Goal: Task Accomplishment & Management: Manage account settings

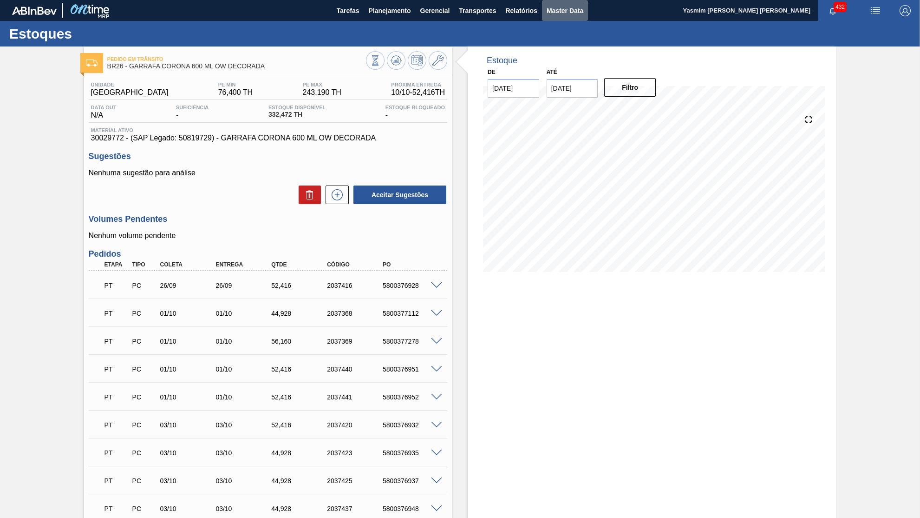
click at [568, 17] on button "Master Data" at bounding box center [565, 10] width 46 height 21
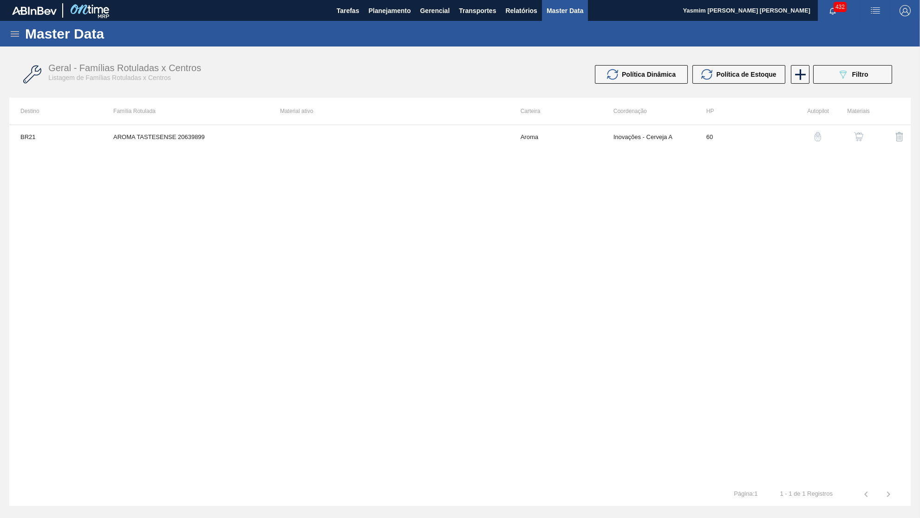
click at [17, 34] on icon at bounding box center [14, 33] width 11 height 11
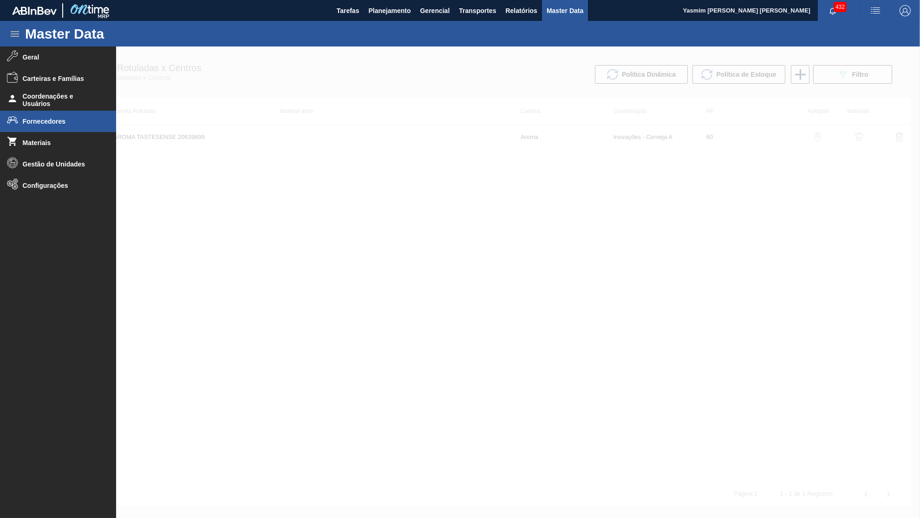
click at [61, 121] on span "Fornecedores" at bounding box center [61, 121] width 77 height 7
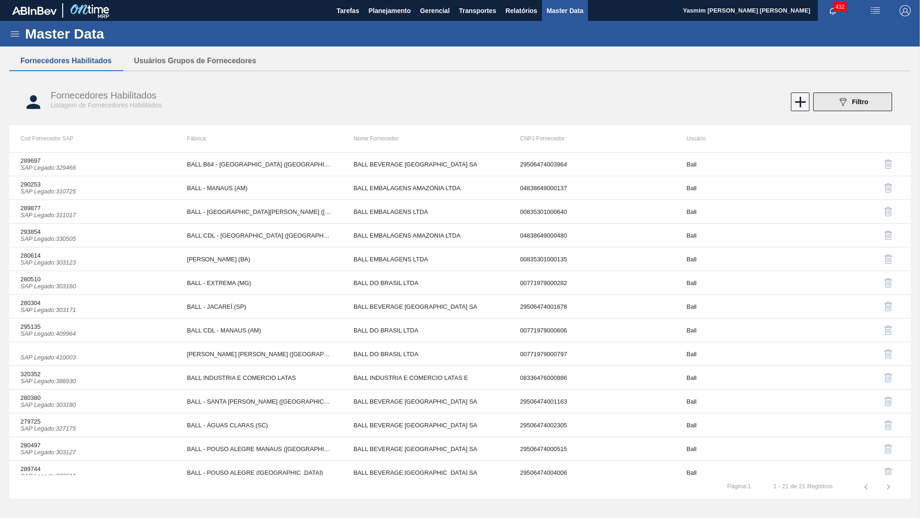
click at [845, 104] on icon "089F7B8B-B2A5-4AFE-B5C0-19BA573D28AC" at bounding box center [843, 101] width 11 height 11
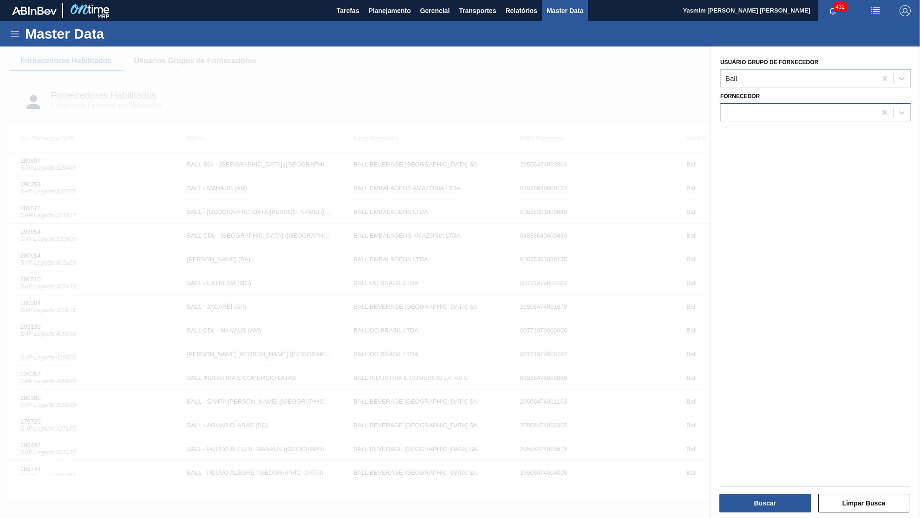
click at [765, 116] on div at bounding box center [816, 112] width 191 height 18
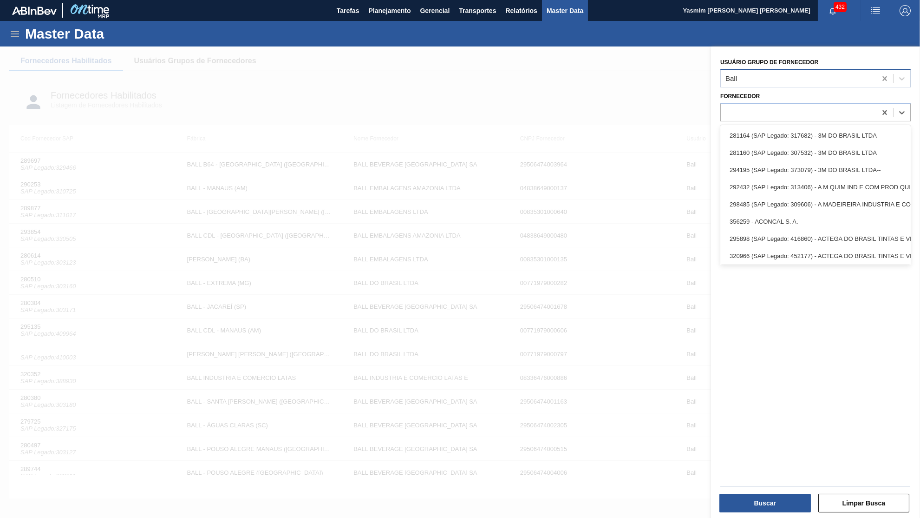
click at [882, 76] on icon at bounding box center [885, 78] width 9 height 9
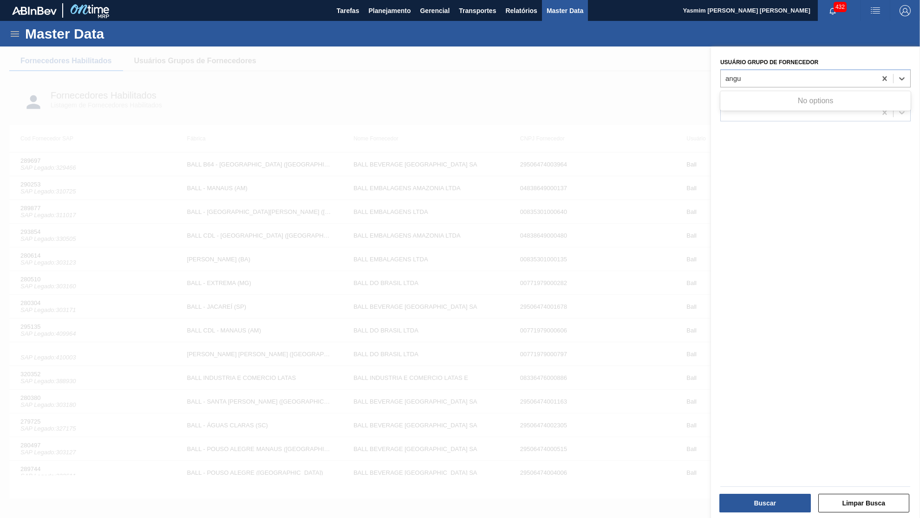
type Fornecedor "angu"
drag, startPoint x: 754, startPoint y: 137, endPoint x: 750, endPoint y: 128, distance: 10.2
click at [755, 137] on div "Usuário Grupo de Fornecedor Fornecedor" at bounding box center [815, 282] width 209 height 473
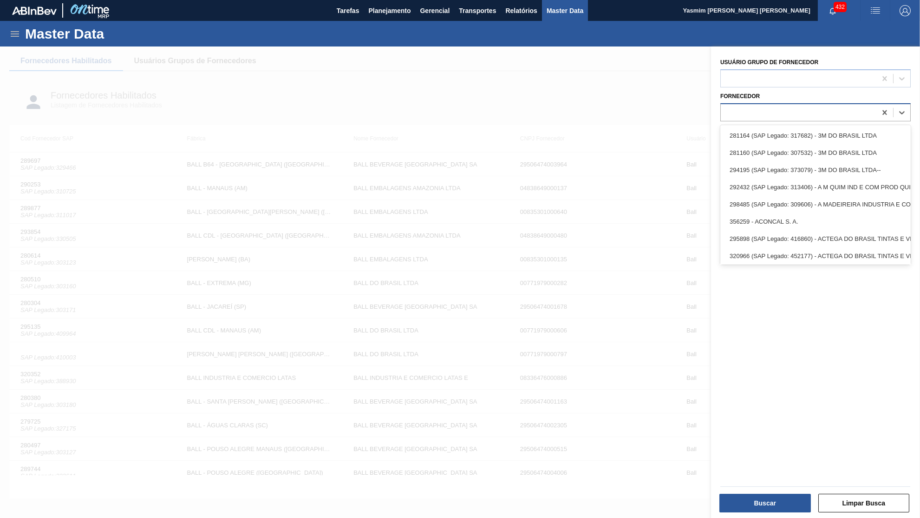
click at [758, 110] on div at bounding box center [799, 111] width 156 height 13
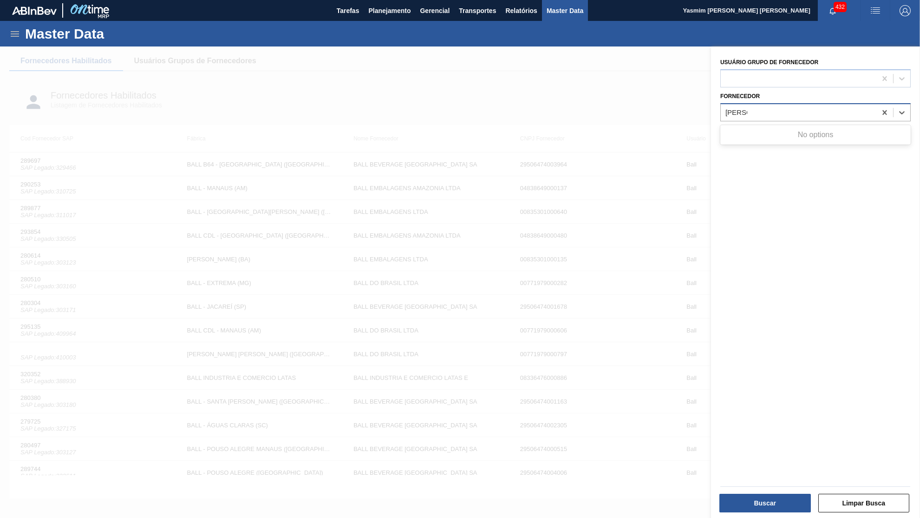
type input "angulo"
paste input "334628"
type input "334628"
click at [724, 107] on div at bounding box center [799, 111] width 156 height 13
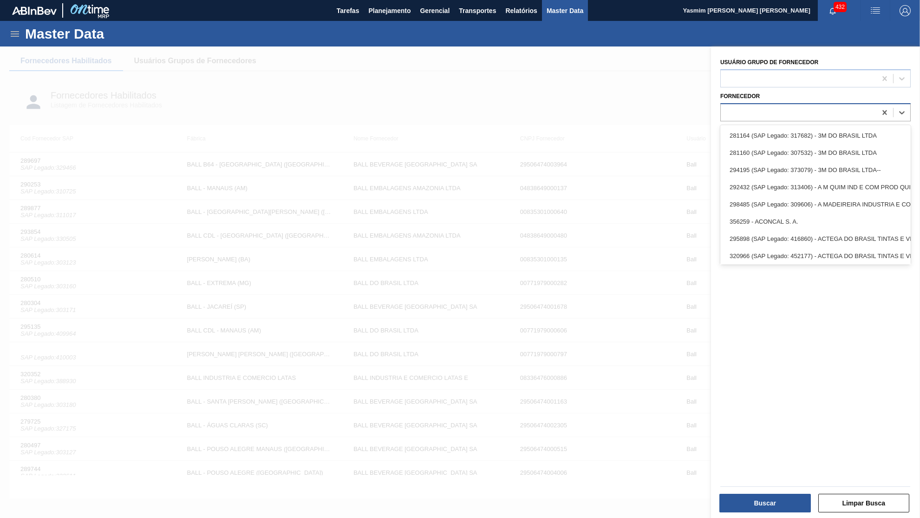
click at [734, 110] on div at bounding box center [799, 111] width 156 height 13
paste input "334628"
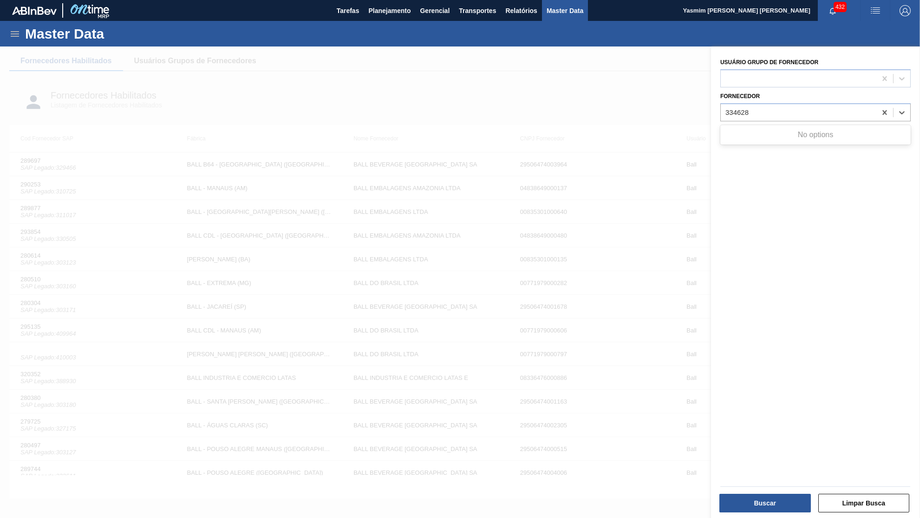
type input "334628"
click at [855, 67] on div "Usuário Grupo de Fornecedor" at bounding box center [816, 72] width 191 height 32
click at [902, 70] on div at bounding box center [902, 78] width 17 height 17
click at [783, 51] on div "Usuário Grupo de Fornecedor Fornecedor" at bounding box center [815, 282] width 209 height 473
click at [777, 92] on div "Fornecedor" at bounding box center [816, 106] width 191 height 32
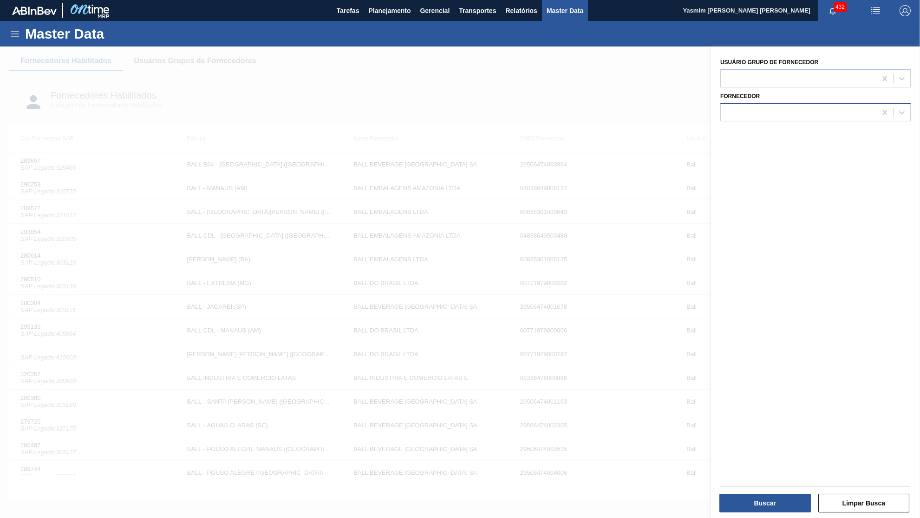
click at [779, 116] on div at bounding box center [816, 112] width 191 height 18
click at [761, 107] on div at bounding box center [799, 111] width 156 height 13
paste input "334628"
type input "334628"
paste input "334628"
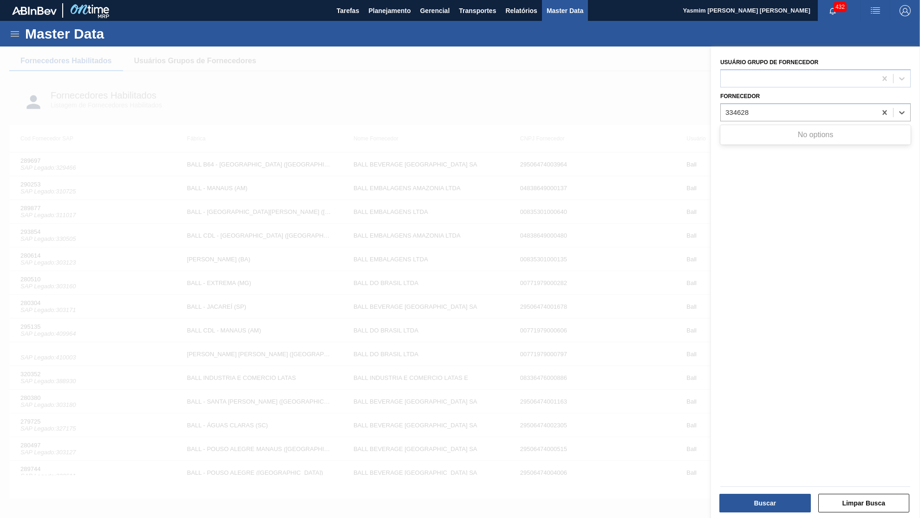
type input "334628"
click at [129, 46] on div "Master Data" at bounding box center [460, 34] width 920 height 26
click at [345, 267] on div at bounding box center [460, 305] width 920 height 518
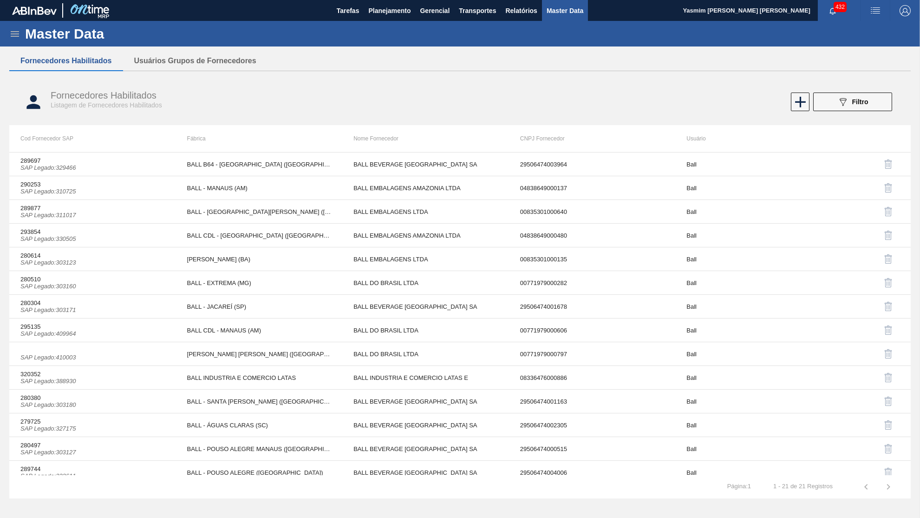
click at [13, 27] on div "Master Data" at bounding box center [460, 34] width 920 height 26
click at [14, 34] on icon at bounding box center [15, 34] width 8 height 6
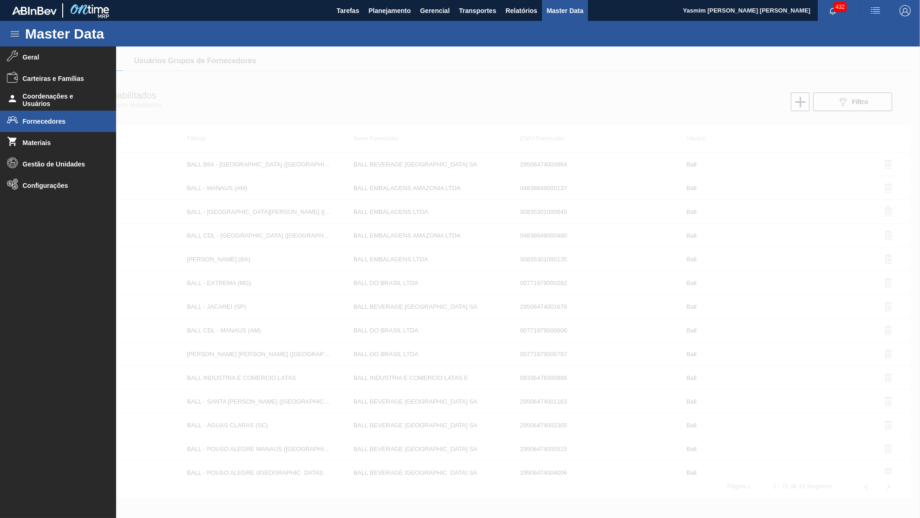
click at [35, 129] on li "Fornecedores" at bounding box center [58, 121] width 116 height 21
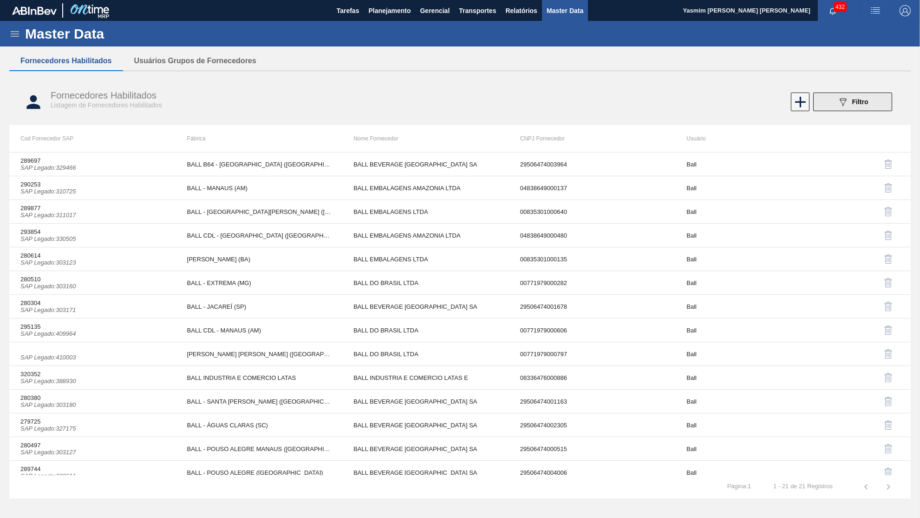
click at [843, 103] on icon "089F7B8B-B2A5-4AFE-B5C0-19BA573D28AC" at bounding box center [843, 101] width 11 height 11
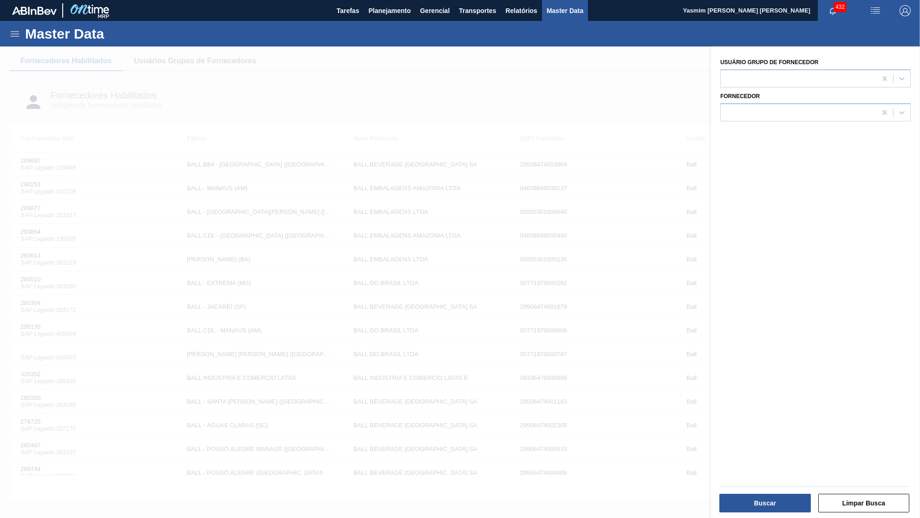
click at [843, 103] on div "089F7B8B-B2A5-4AFE-B5C0-19BA573D28AC Created with sketchtool. Usuário Grupo de …" at bounding box center [815, 305] width 209 height 518
click at [591, 118] on div at bounding box center [460, 305] width 920 height 518
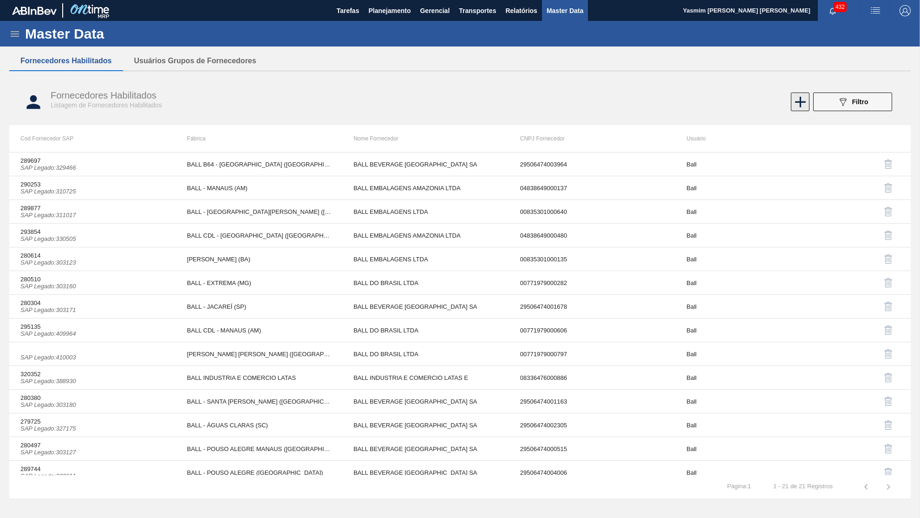
click at [797, 110] on icon at bounding box center [801, 102] width 18 height 18
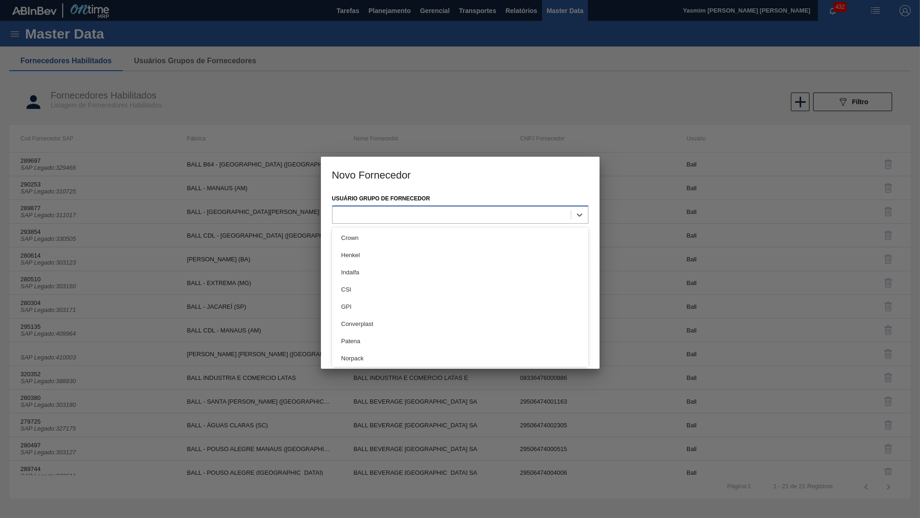
click at [462, 220] on div at bounding box center [460, 214] width 256 height 18
click at [352, 94] on div at bounding box center [460, 259] width 920 height 518
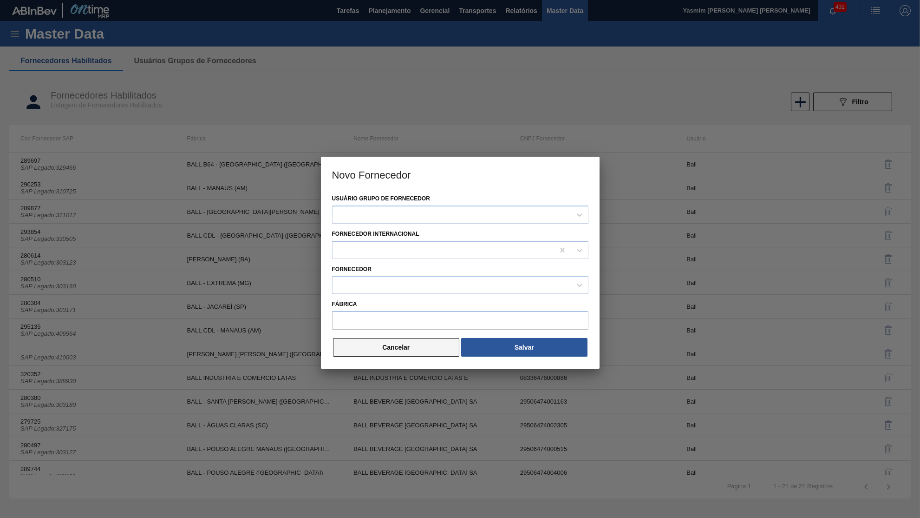
click at [358, 338] on button "Cancelar" at bounding box center [396, 347] width 127 height 19
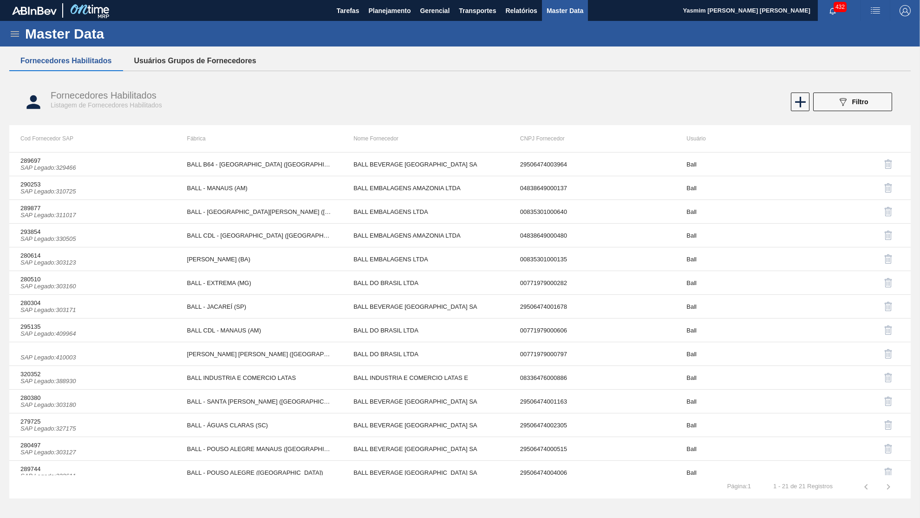
click at [202, 66] on button "Usuários Grupos de Fornecedores" at bounding box center [195, 61] width 145 height 20
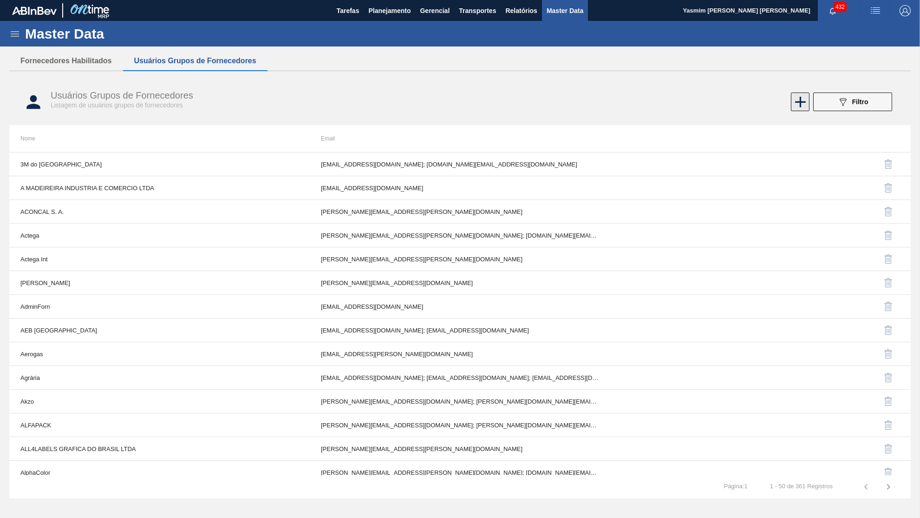
click at [796, 110] on icon at bounding box center [801, 102] width 18 height 18
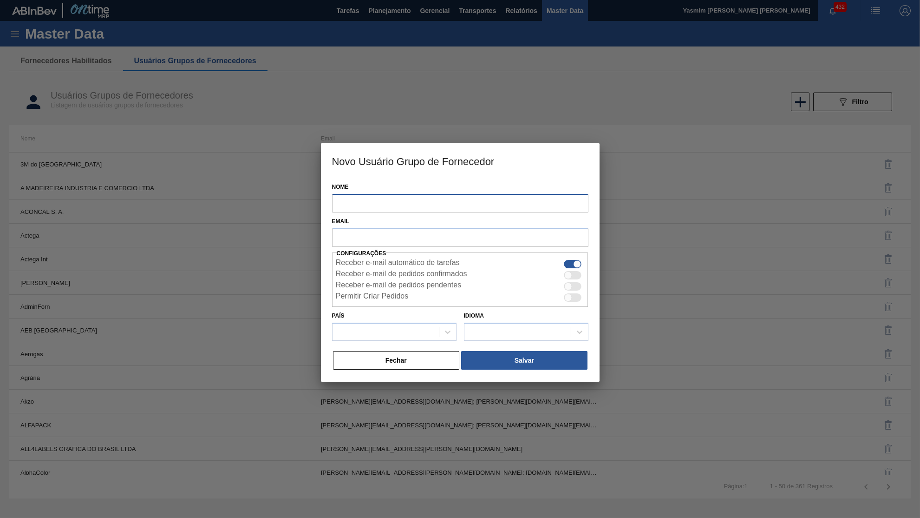
drag, startPoint x: 337, startPoint y: 209, endPoint x: 332, endPoint y: 209, distance: 5.6
click at [332, 209] on input "Nome" at bounding box center [460, 203] width 256 height 19
paste input "[PERSON_NAME] PRODUTOS DE EMBALAGENS"
type input "[PERSON_NAME] PRODUTOS DE EMBALAGENS"
click at [385, 234] on input "text" at bounding box center [460, 237] width 256 height 18
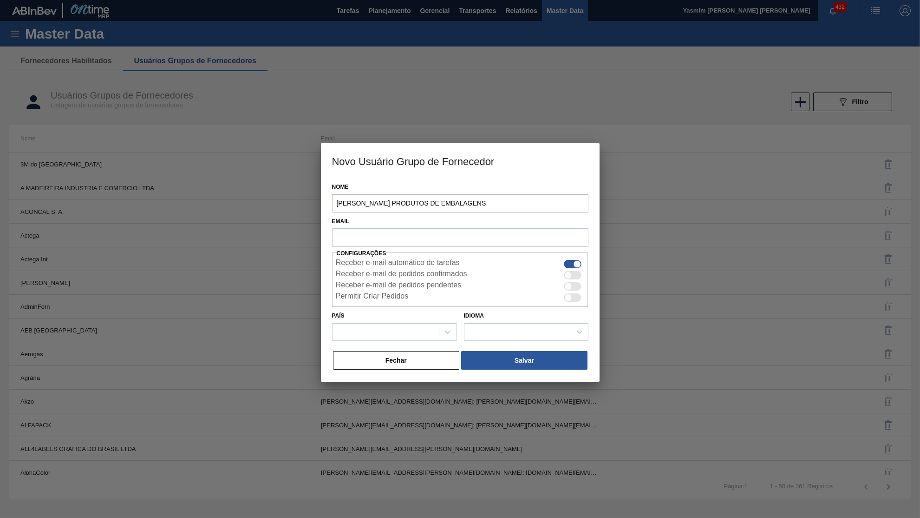
paste input "[EMAIL_ADDRESS][DOMAIN_NAME]"
type input "[EMAIL_ADDRESS][DOMAIN_NAME]"
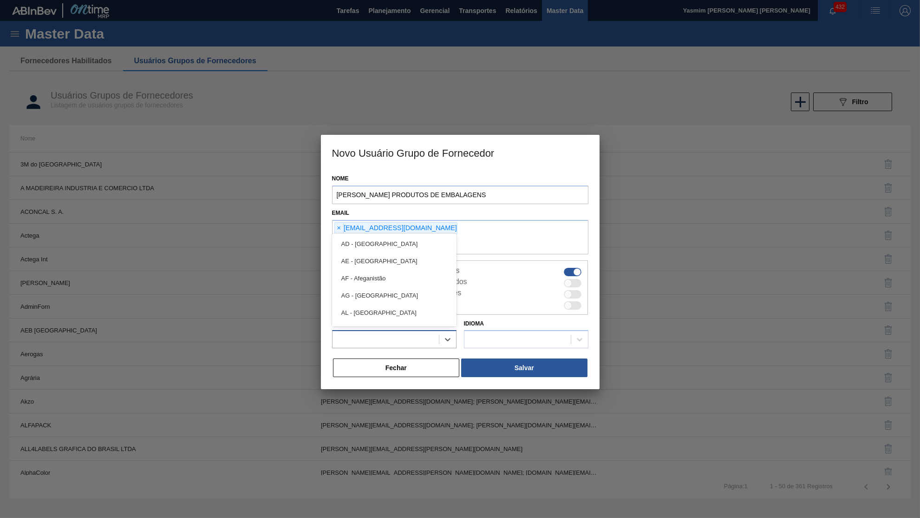
click at [403, 330] on div at bounding box center [394, 339] width 125 height 18
type input "bra"
click at [394, 305] on div "BR - [GEOGRAPHIC_DATA]" at bounding box center [394, 315] width 125 height 21
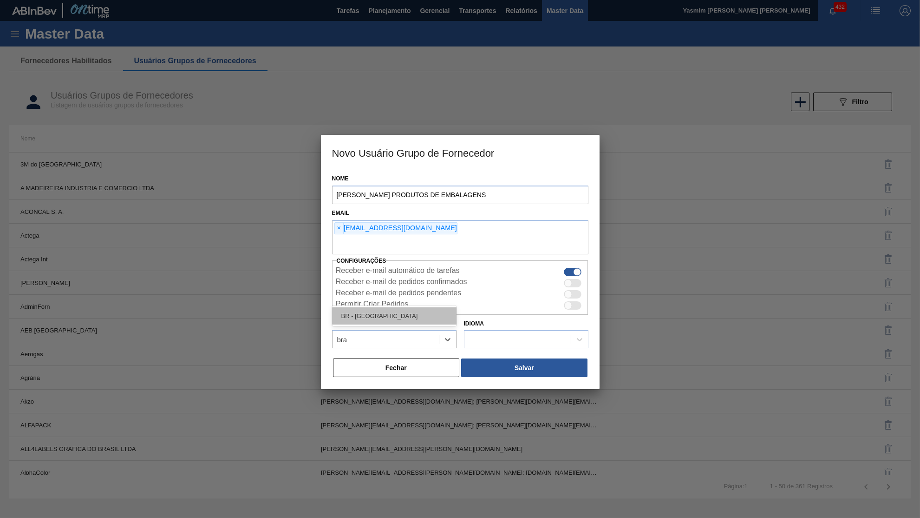
click at [409, 310] on div "BR - [GEOGRAPHIC_DATA]" at bounding box center [394, 315] width 125 height 17
click at [487, 321] on div "Idioma" at bounding box center [526, 333] width 125 height 32
click at [492, 323] on div "Idioma" at bounding box center [526, 333] width 125 height 32
click at [497, 330] on div at bounding box center [526, 339] width 125 height 18
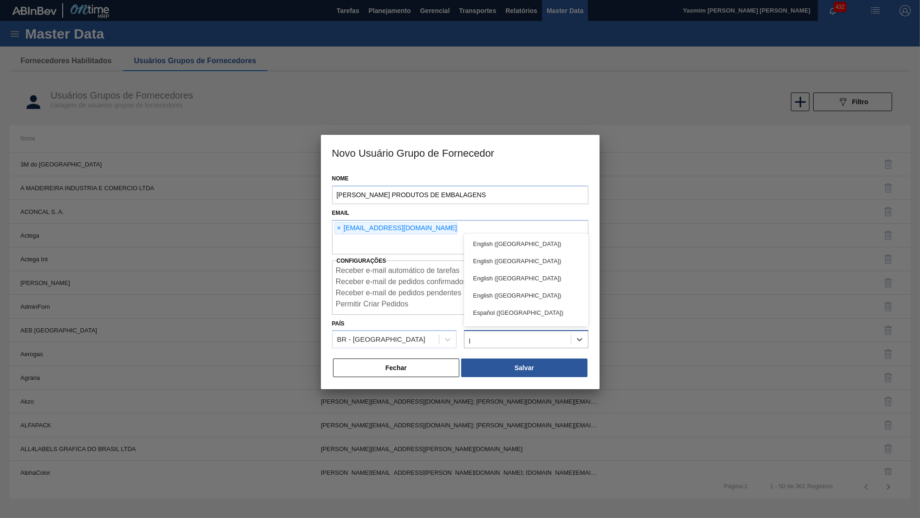
type input "po"
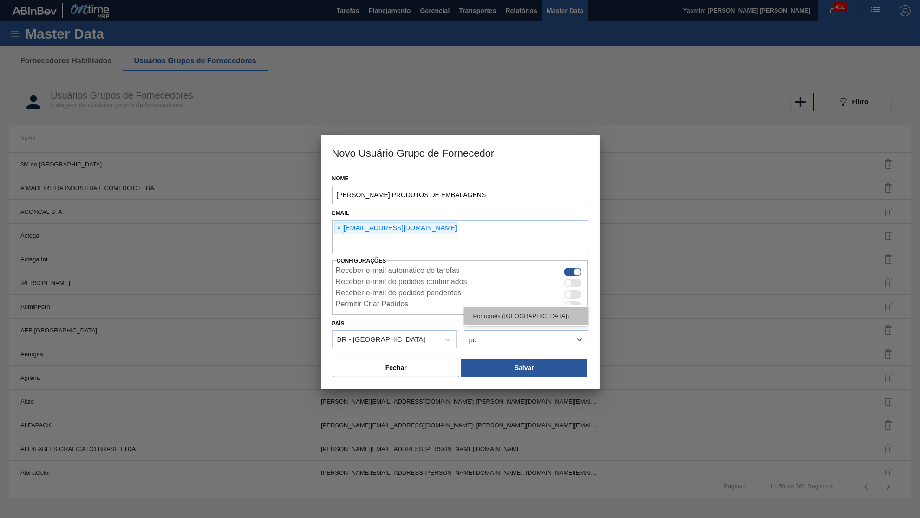
click at [477, 314] on div "Português ([GEOGRAPHIC_DATA])" at bounding box center [526, 315] width 125 height 17
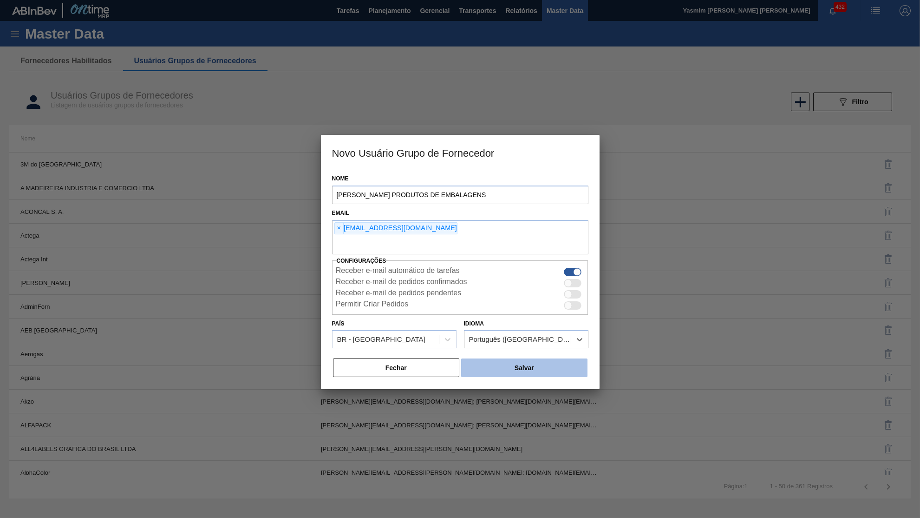
click at [502, 361] on button "Salvar" at bounding box center [524, 367] width 126 height 19
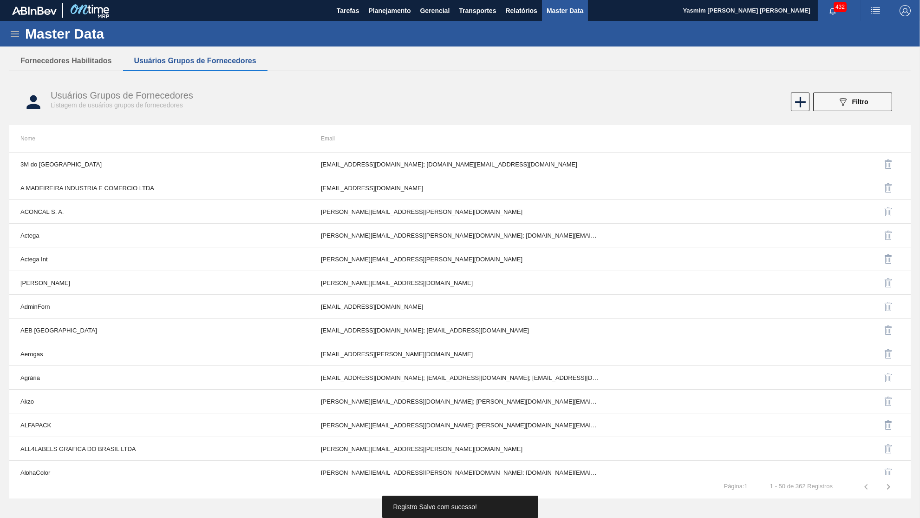
click at [68, 45] on div "Master Data" at bounding box center [460, 34] width 920 height 26
click at [83, 64] on button "Fornecedores Habilitados" at bounding box center [66, 61] width 114 height 20
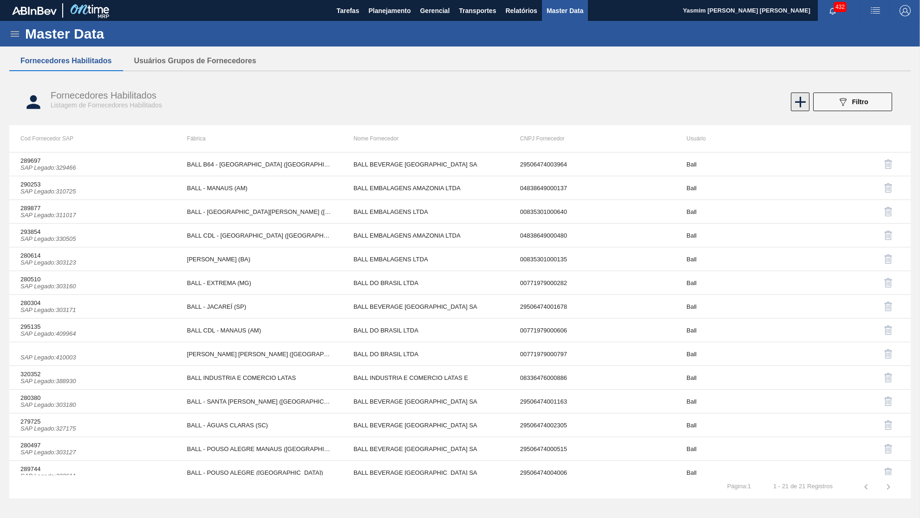
click at [803, 102] on icon at bounding box center [801, 102] width 11 height 11
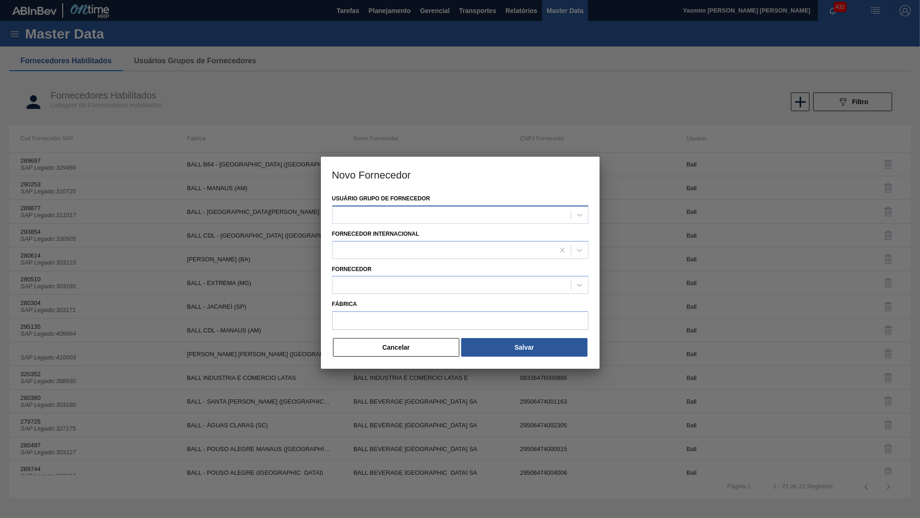
click at [404, 212] on div at bounding box center [452, 214] width 238 height 13
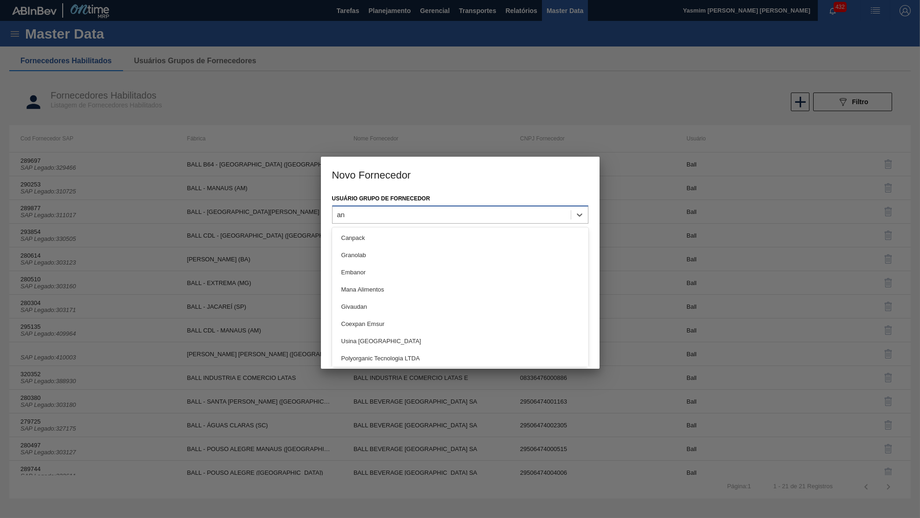
type Fornecedor "ang"
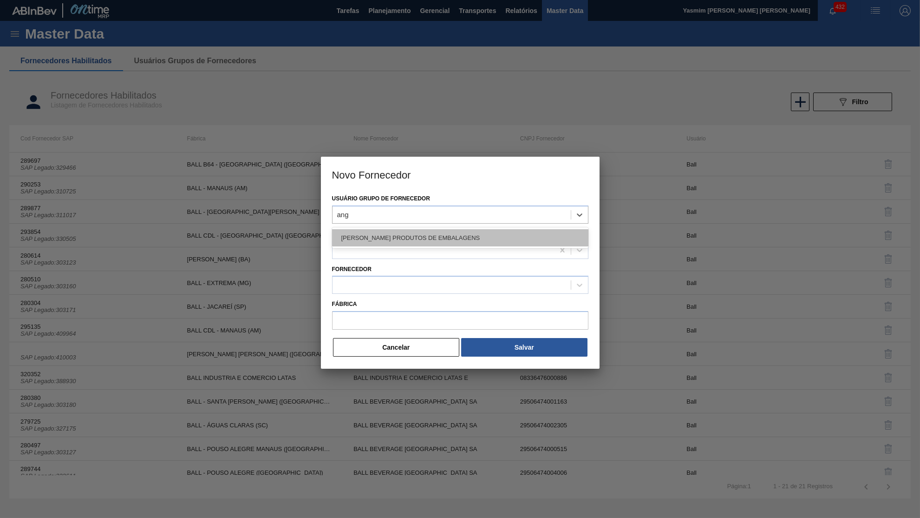
click at [391, 238] on div "[PERSON_NAME] PRODUTOS DE EMBALAGENS" at bounding box center [460, 237] width 256 height 17
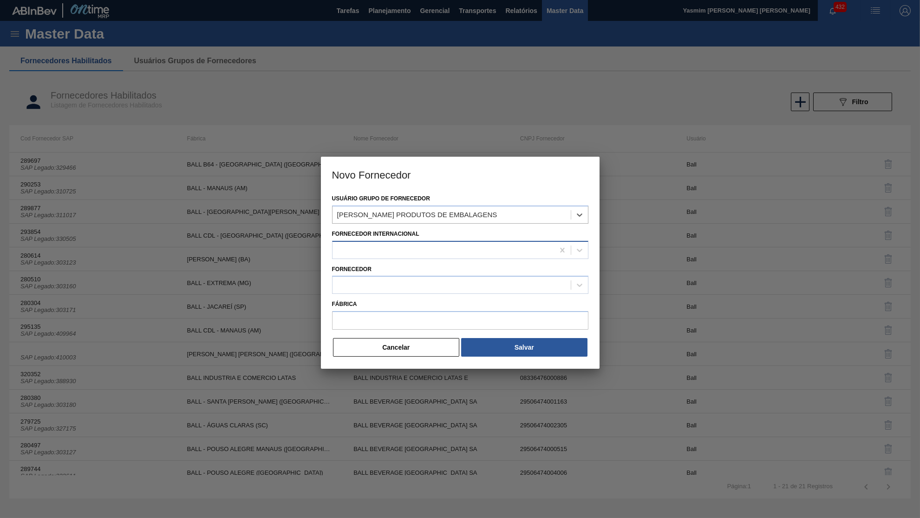
click at [388, 243] on div at bounding box center [444, 249] width 222 height 13
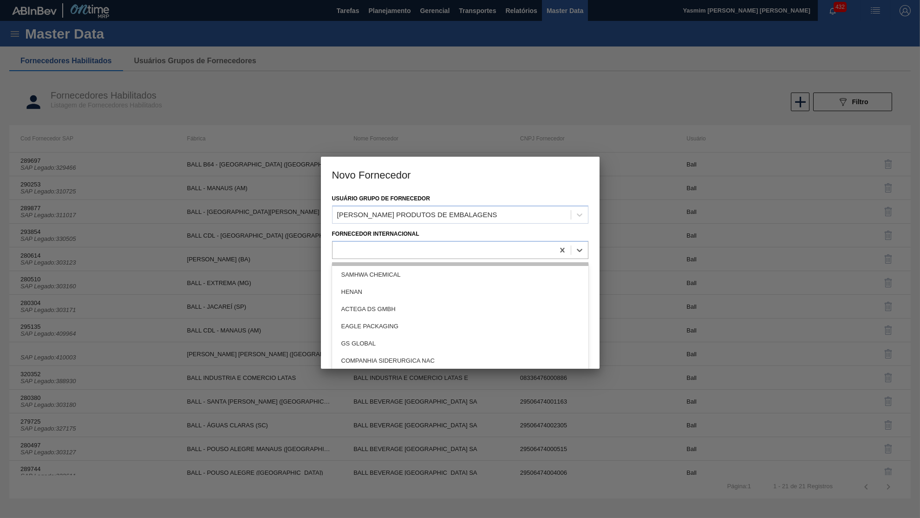
scroll to position [101, 0]
type Internacional "br"
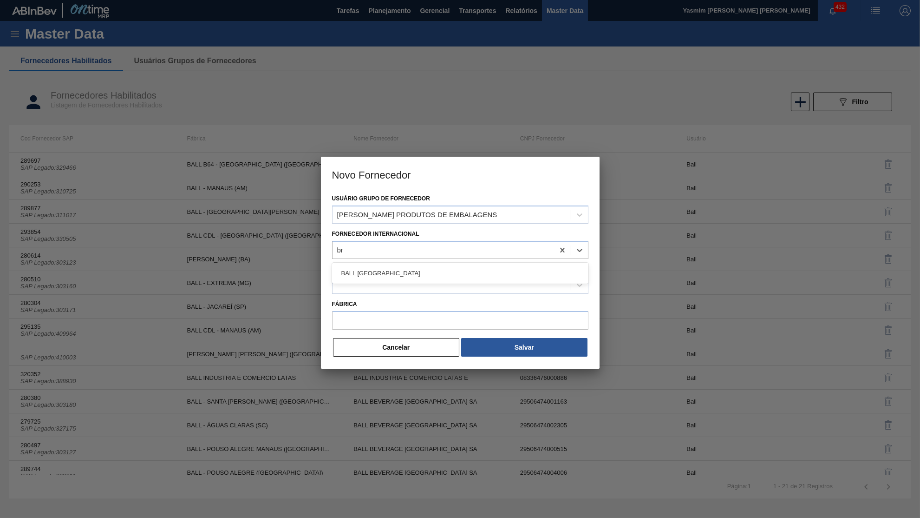
scroll to position [0, 0]
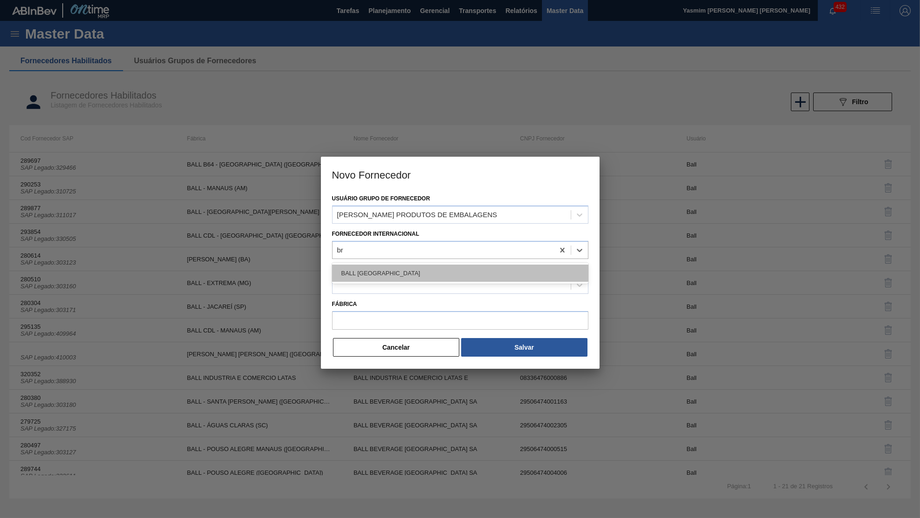
click at [374, 270] on div "BALL [GEOGRAPHIC_DATA]" at bounding box center [460, 272] width 256 height 17
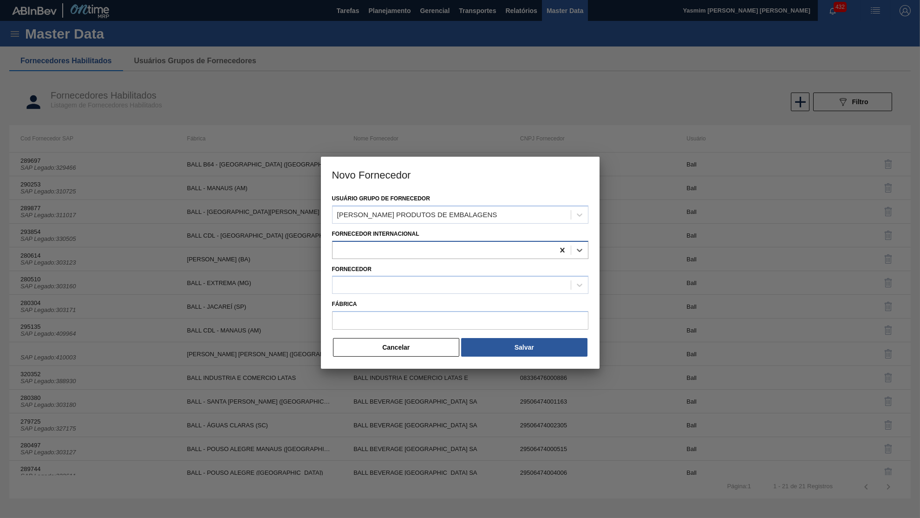
click at [560, 249] on icon at bounding box center [562, 249] width 9 height 9
click at [460, 245] on div at bounding box center [444, 249] width 222 height 13
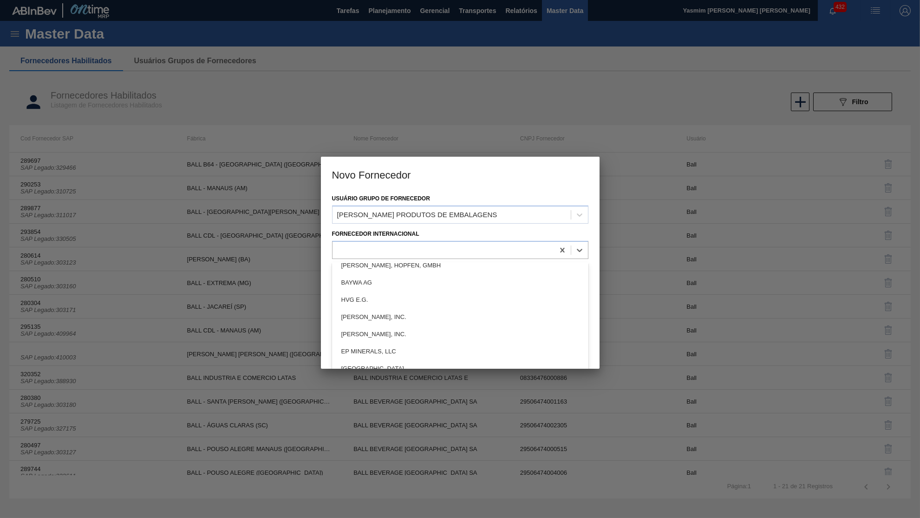
scroll to position [202, 0]
click at [483, 194] on div "Usuário Grupo de Fornecedor ANGULO RETO PRODUTOS DE EMBALAGENS" at bounding box center [460, 208] width 256 height 32
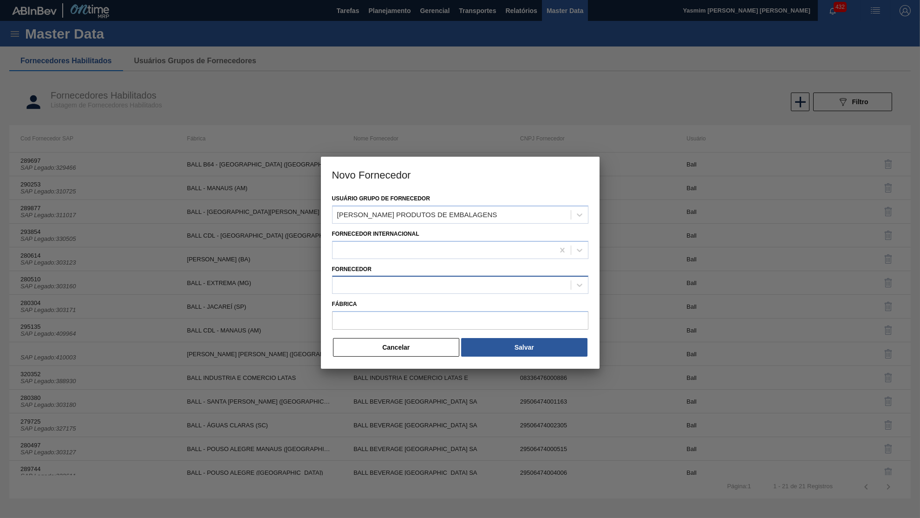
click at [443, 285] on div at bounding box center [452, 284] width 238 height 13
paste input "334628"
type input "334628"
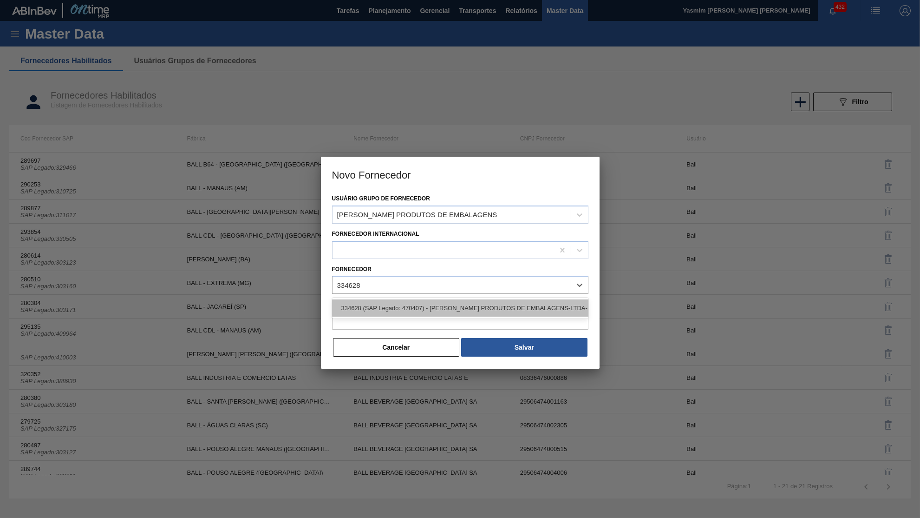
click at [414, 301] on div "334628 (SAP Legado: 470407) - [PERSON_NAME] PRODUTOS DE EMBALAGENS-LTDA- - 0570…" at bounding box center [460, 307] width 256 height 17
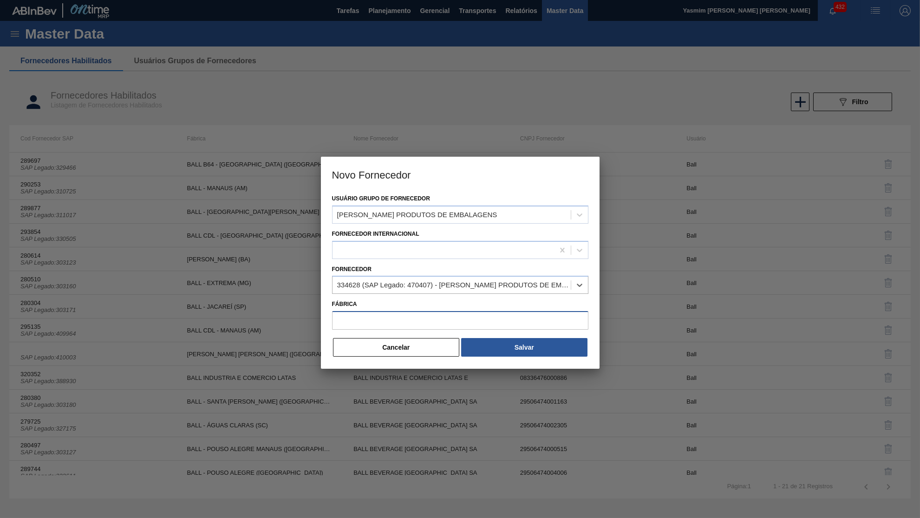
click at [403, 314] on input "Fábrica" at bounding box center [460, 320] width 256 height 19
drag, startPoint x: 403, startPoint y: 314, endPoint x: 315, endPoint y: 309, distance: 88.4
click at [332, 311] on input "br" at bounding box center [460, 320] width 256 height 19
type input "BR"
drag, startPoint x: 352, startPoint y: 307, endPoint x: 308, endPoint y: 299, distance: 45.3
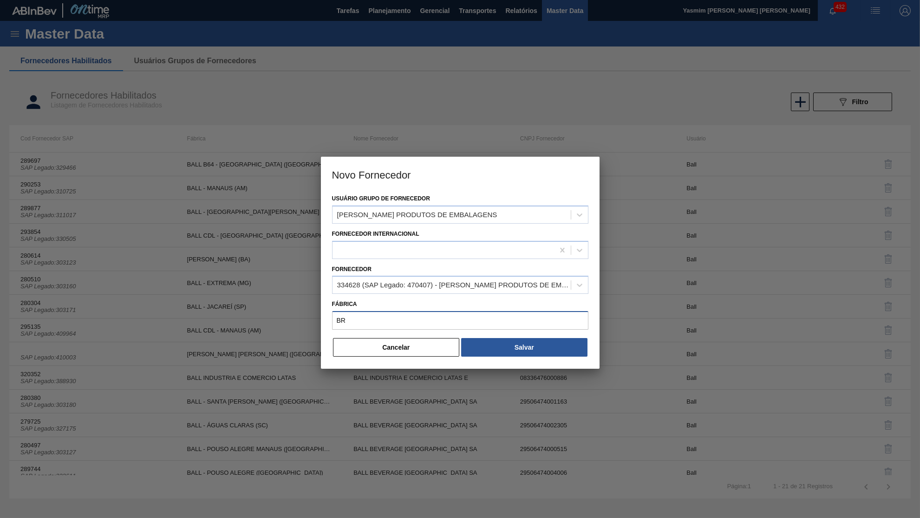
click at [332, 311] on input "BR" at bounding box center [460, 320] width 256 height 19
paste input "Jundiai"
type input "Jundiai - S"
type input "JUNDIAI - [GEOGRAPHIC_DATA] ([GEOGRAPHIC_DATA])"
click at [546, 342] on button "Salvar" at bounding box center [524, 347] width 126 height 19
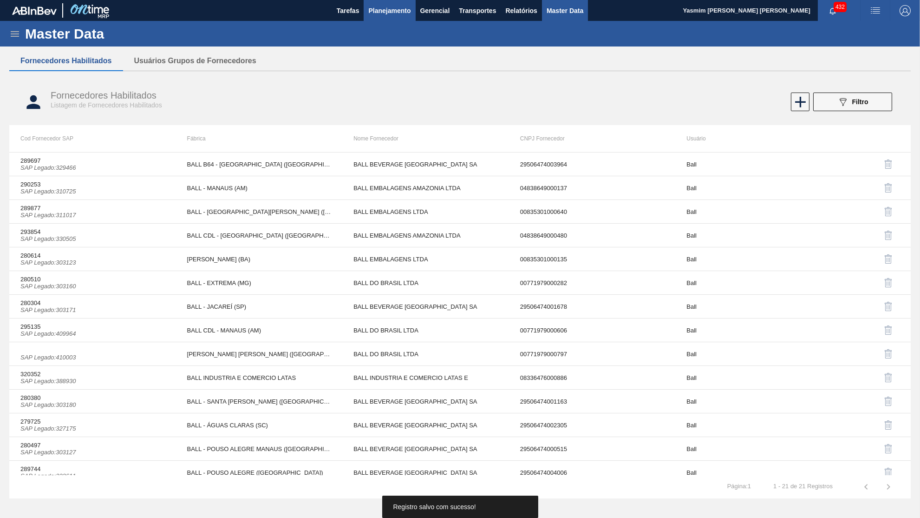
click at [388, 13] on span "Planejamento" at bounding box center [389, 10] width 42 height 11
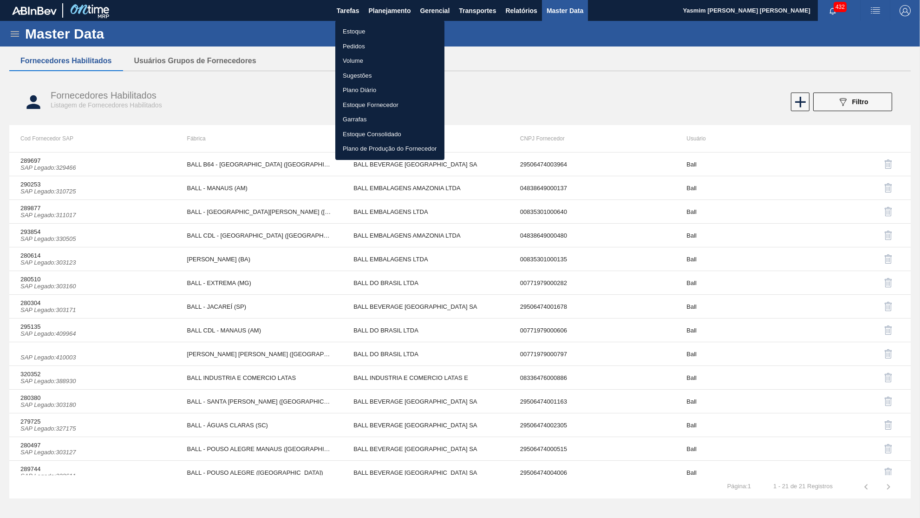
click at [11, 27] on div at bounding box center [460, 259] width 920 height 518
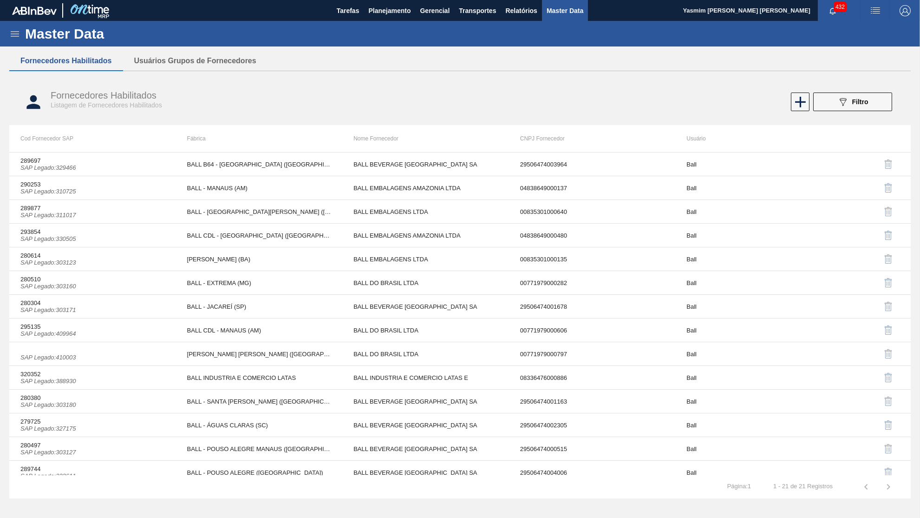
click at [12, 29] on div "Estoque Pedidos Volume Sugestões Plano Diário Estoque Fornecedor Garrafas Estoq…" at bounding box center [460, 259] width 920 height 518
click at [16, 32] on icon at bounding box center [15, 34] width 8 height 6
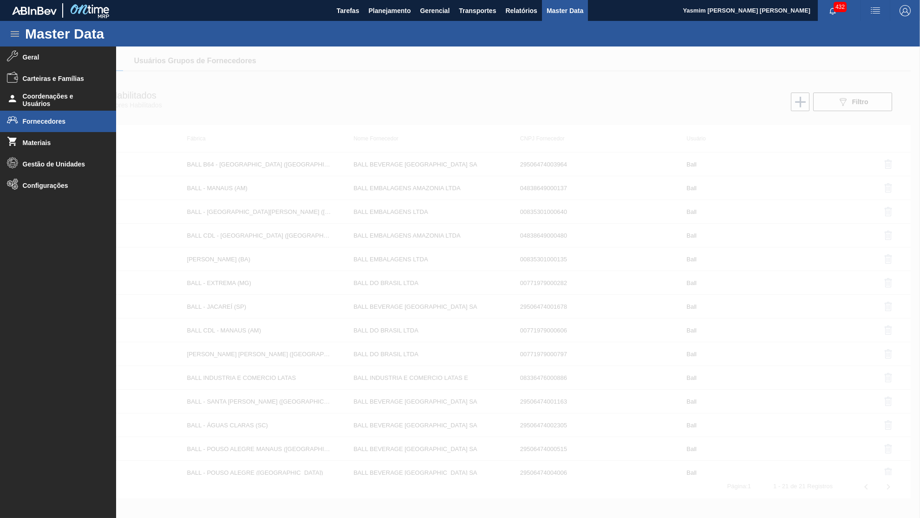
click at [50, 122] on span "Fornecedores" at bounding box center [61, 121] width 77 height 7
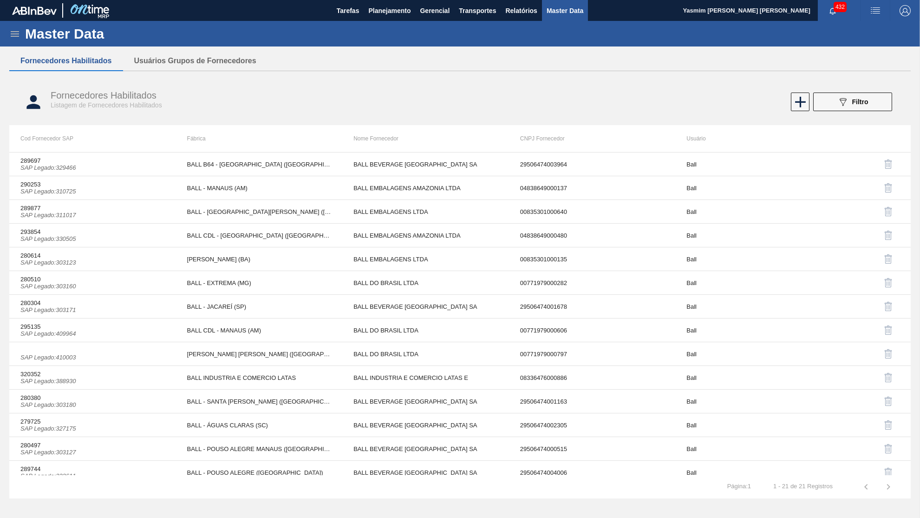
click at [896, 99] on div "089F7B8B-B2A5-4AFE-B5C0-19BA573D28AC Filtro" at bounding box center [853, 101] width 88 height 19
click at [866, 116] on div "Fornecedores Habilitados Listagem de Fornecedores Habilitados 089F7B8B-B2A5-4AF…" at bounding box center [460, 102] width 902 height 35
click at [855, 105] on span "Filtro" at bounding box center [861, 101] width 16 height 7
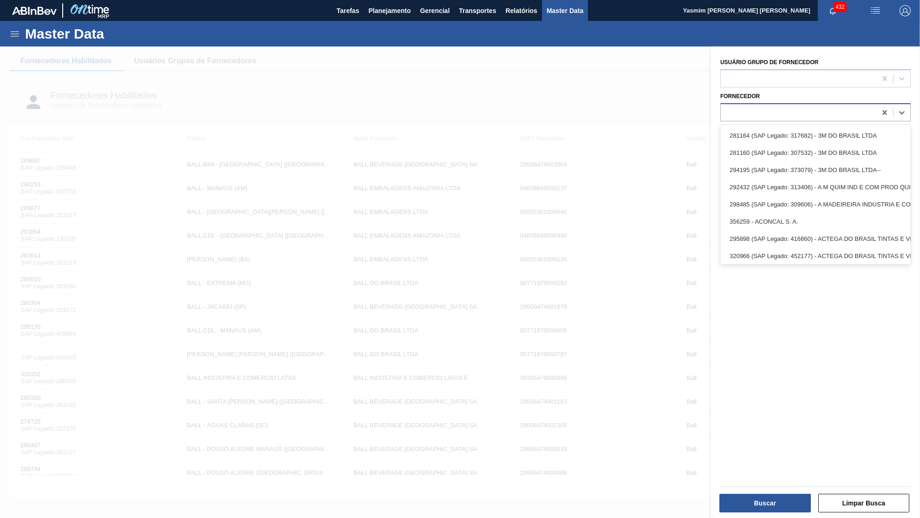
click at [758, 116] on div at bounding box center [816, 112] width 191 height 18
type input "A"
paste input "Jundiai"
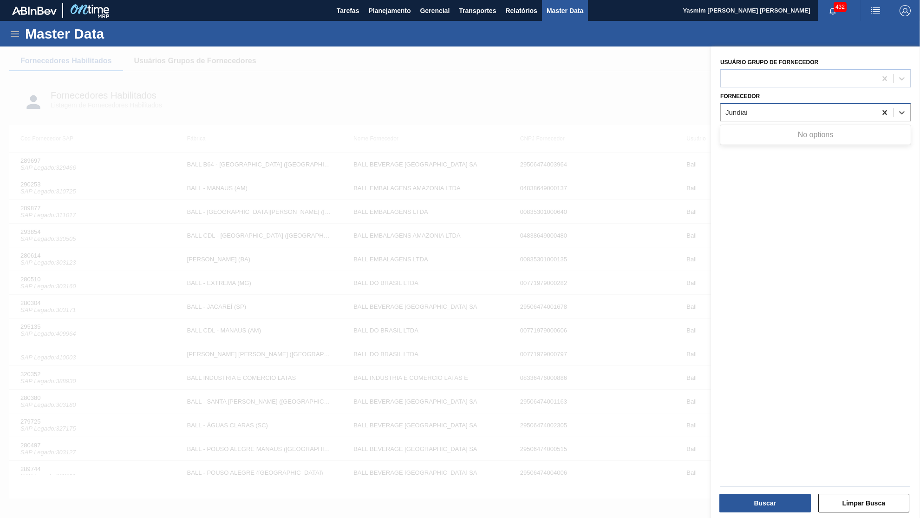
type input "Jundiai"
click at [878, 104] on div at bounding box center [885, 112] width 17 height 17
click at [838, 73] on div at bounding box center [799, 78] width 156 height 13
type Fornecedor "ANG"
click at [835, 221] on div "Usuário Grupo de Fornecedor Use Up and Down to choose options, press Enter to s…" at bounding box center [815, 282] width 209 height 473
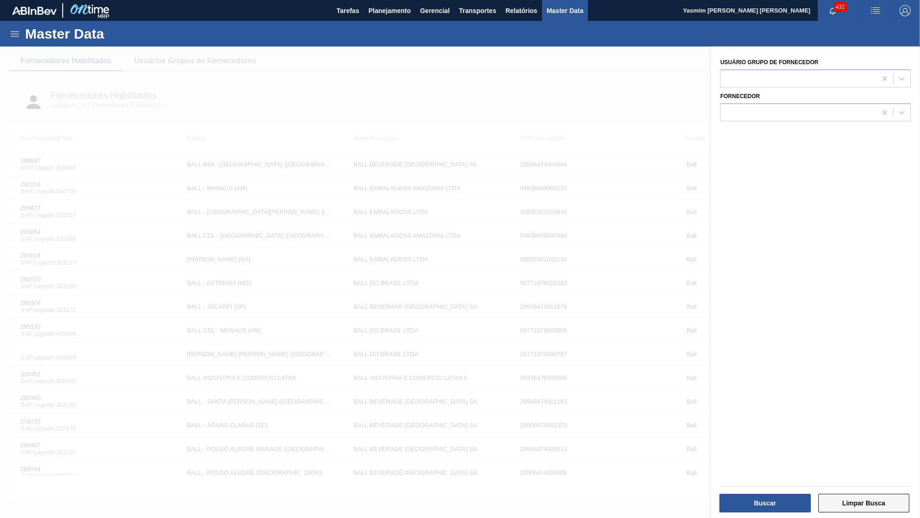
click at [856, 501] on button "Limpar Busca" at bounding box center [865, 502] width 92 height 19
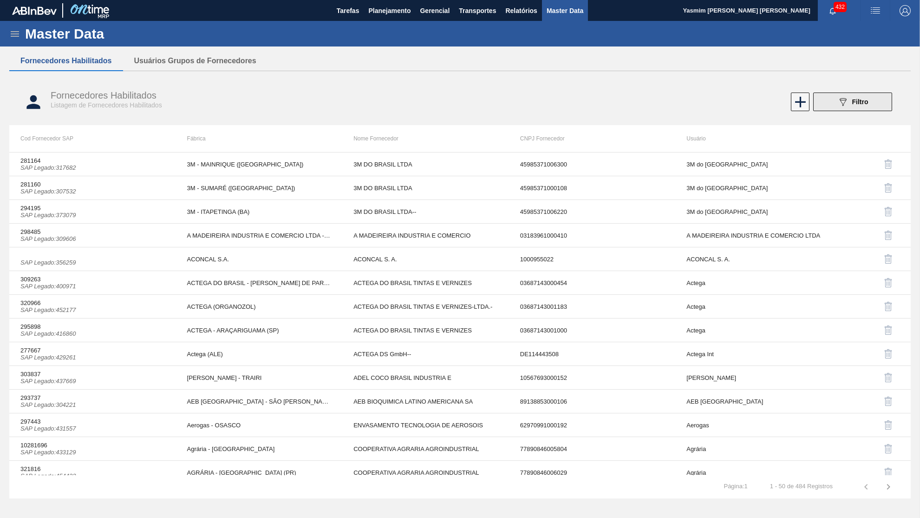
click at [839, 106] on icon "089F7B8B-B2A5-4AFE-B5C0-19BA573D28AC" at bounding box center [843, 101] width 11 height 11
click at [877, 107] on button "089F7B8B-B2A5-4AFE-B5C0-19BA573D28AC Filtro" at bounding box center [853, 101] width 79 height 19
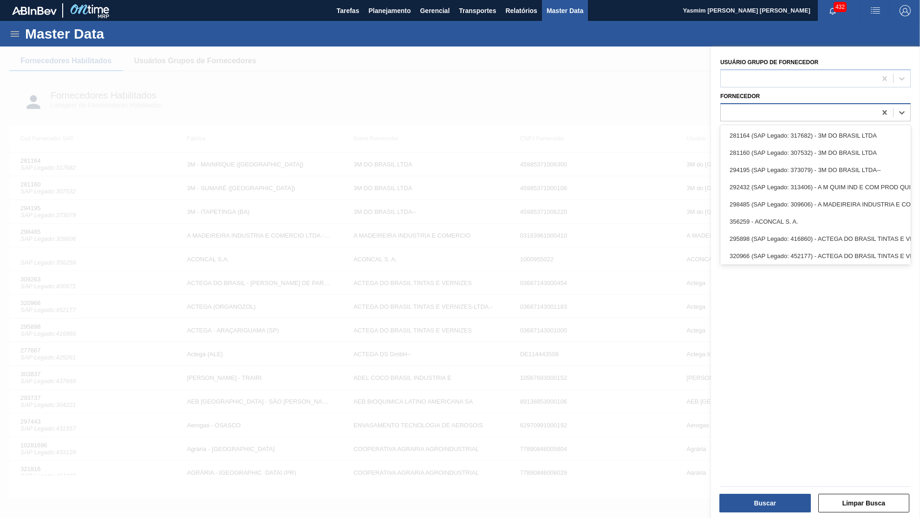
click at [849, 105] on div at bounding box center [799, 111] width 156 height 13
paste input "334628"
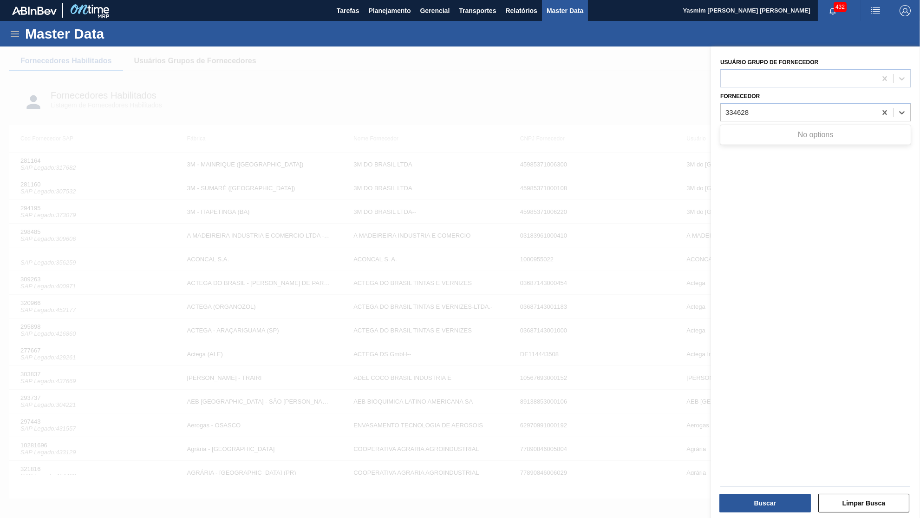
type input "334628"
drag, startPoint x: 629, startPoint y: 320, endPoint x: 621, endPoint y: 322, distance: 8.1
click at [621, 322] on div at bounding box center [460, 305] width 920 height 518
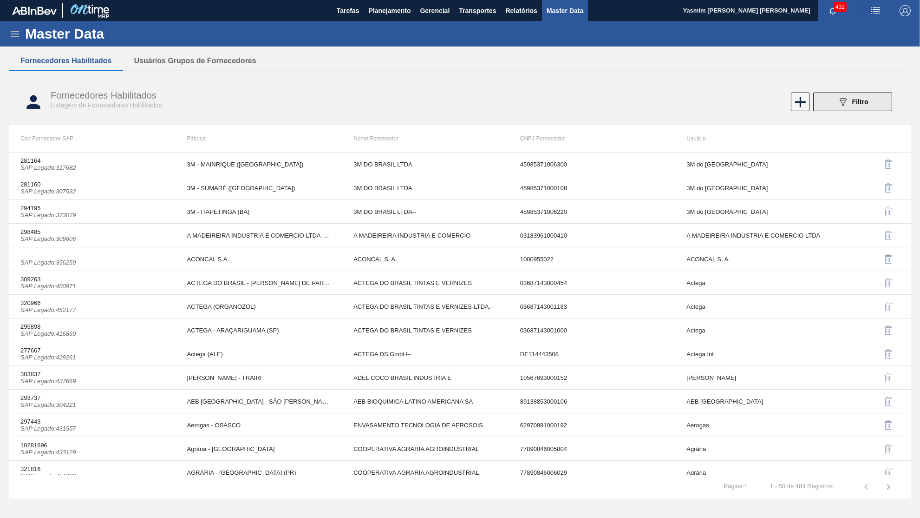
click at [851, 93] on button "089F7B8B-B2A5-4AFE-B5C0-19BA573D28AC Filtro" at bounding box center [853, 101] width 79 height 19
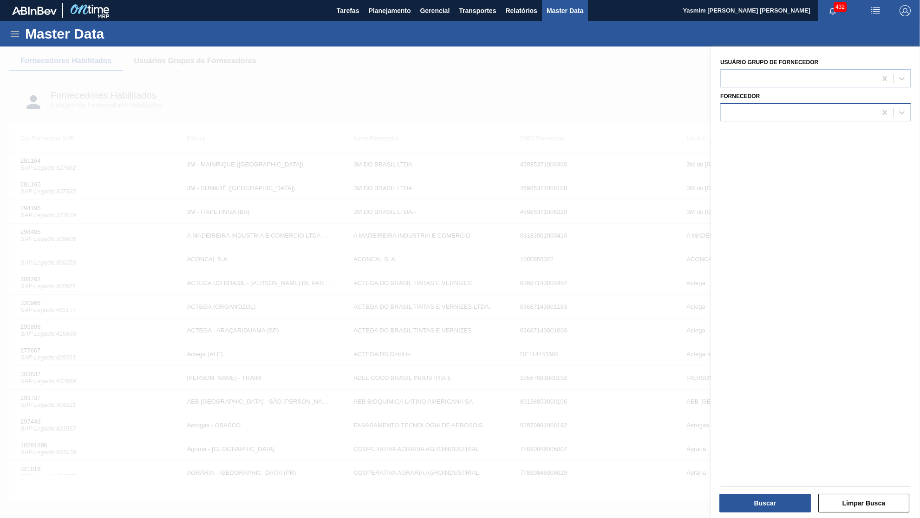
click at [851, 112] on div at bounding box center [799, 111] width 156 height 13
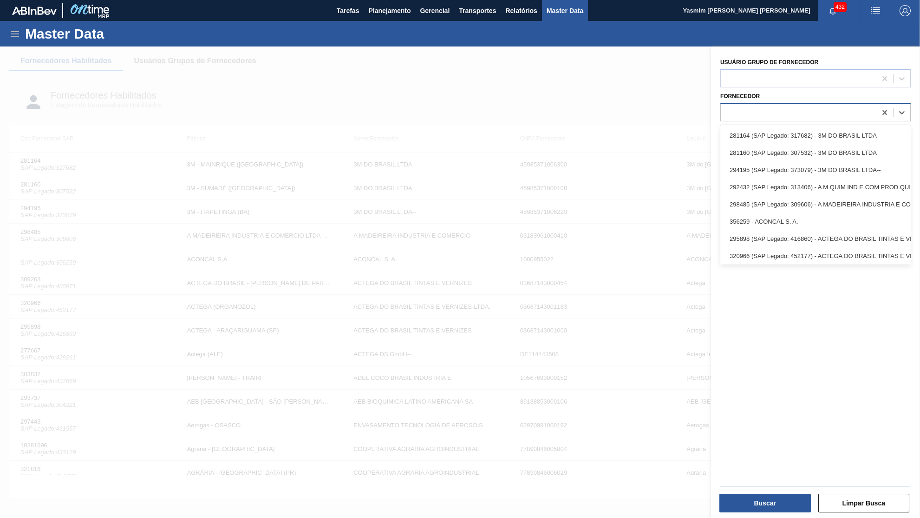
paste input "334628"
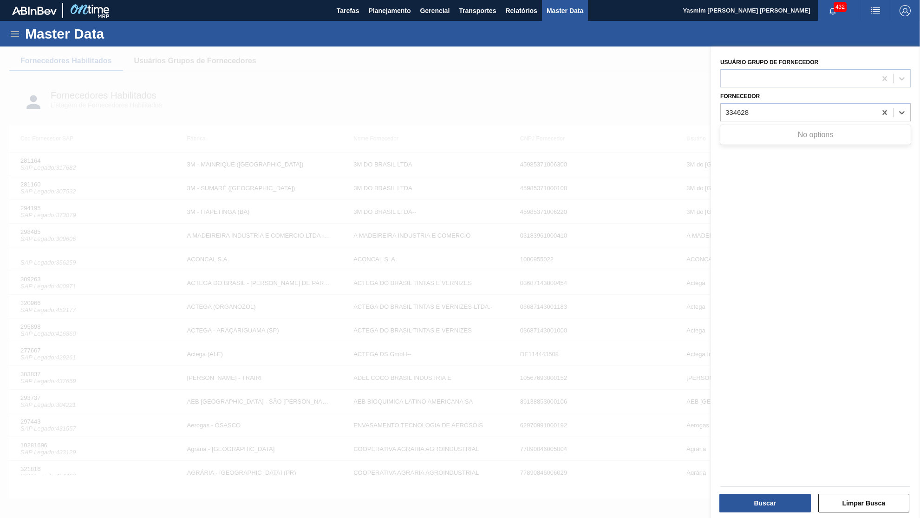
type input "334628"
click at [445, 425] on div at bounding box center [460, 305] width 920 height 518
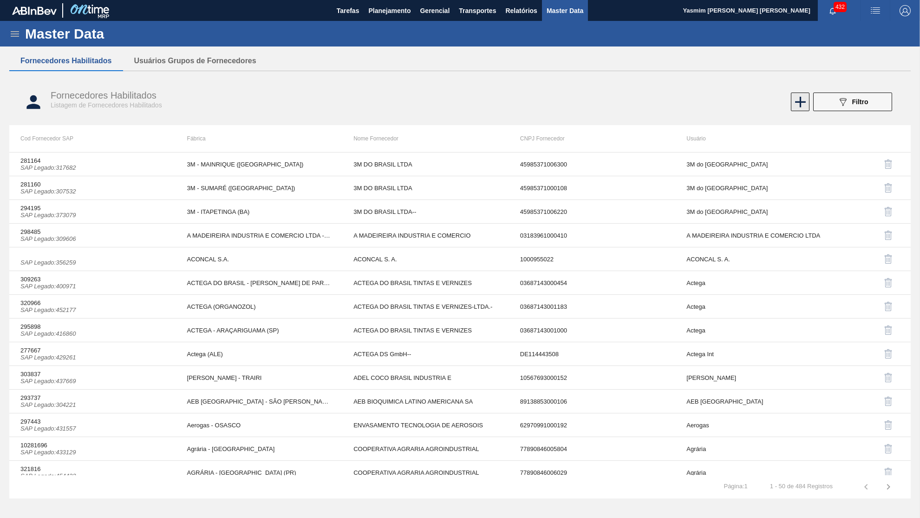
click at [803, 99] on icon at bounding box center [801, 102] width 18 height 18
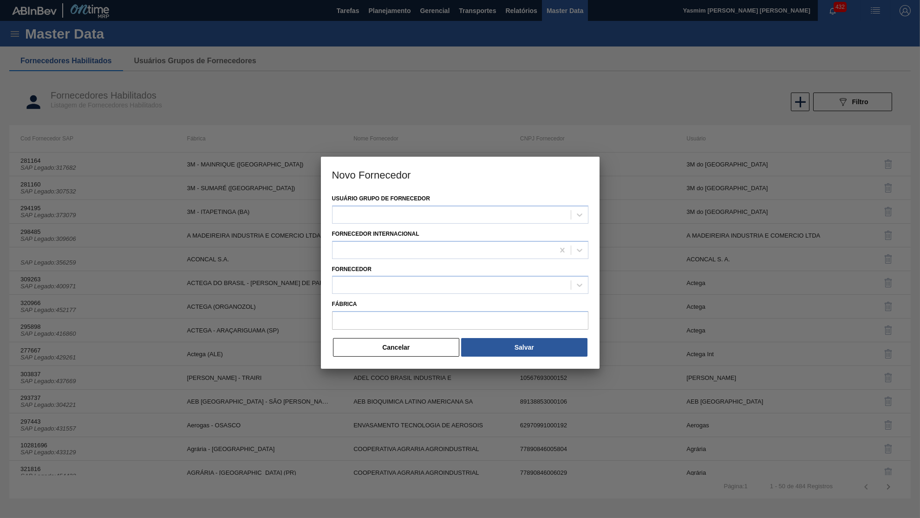
click at [302, 221] on div at bounding box center [460, 259] width 920 height 518
click at [408, 344] on button "Cancelar" at bounding box center [396, 347] width 127 height 19
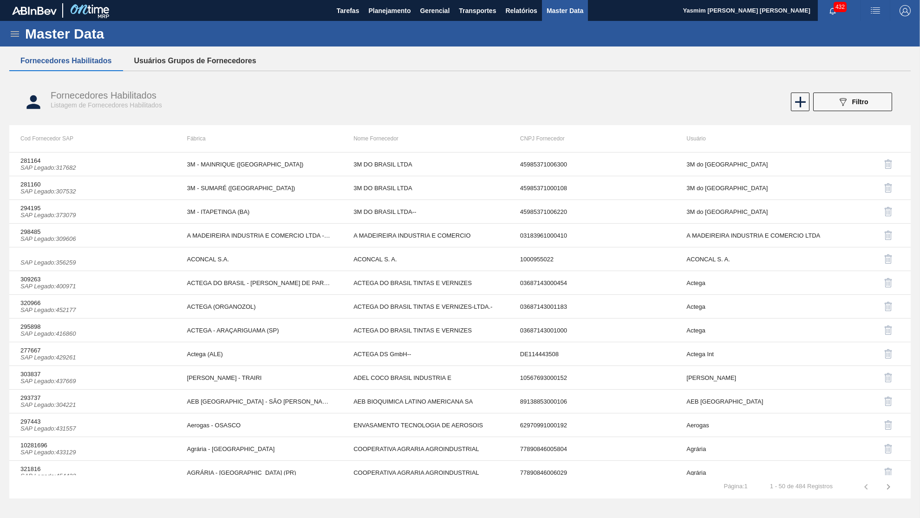
click at [191, 67] on button "Usuários Grupos de Fornecedores" at bounding box center [195, 61] width 145 height 20
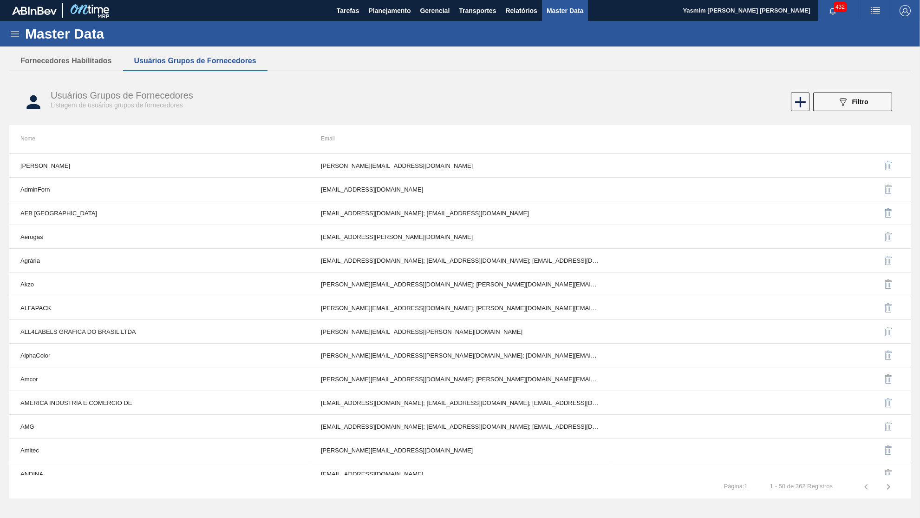
scroll to position [132, 0]
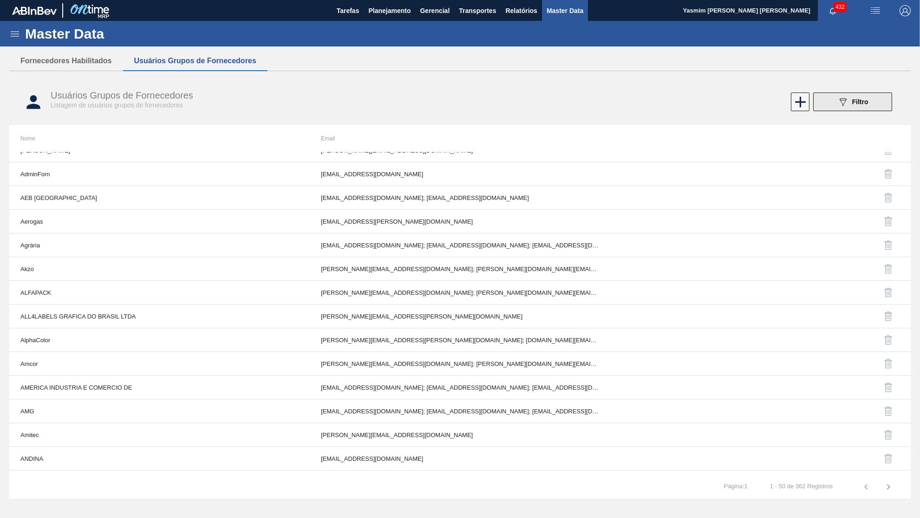
click at [860, 105] on span "Filtro" at bounding box center [861, 101] width 16 height 7
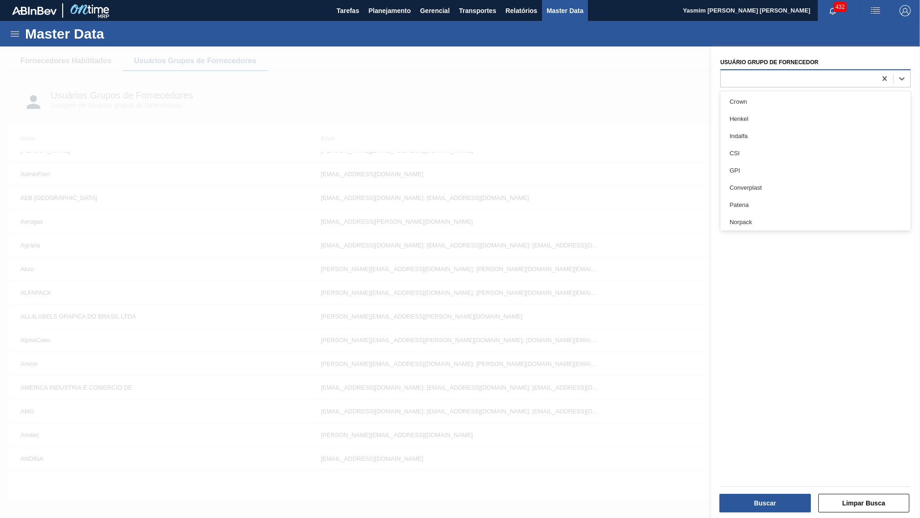
click at [805, 72] on div at bounding box center [799, 78] width 156 height 13
paste Fornecedor "334628"
type Fornecedor "334628"
drag, startPoint x: 737, startPoint y: 66, endPoint x: 632, endPoint y: 74, distance: 105.3
click at [711, 74] on div "089F7B8B-B2A5-4AFE-B5C0-19BA573D28AC Created with sketchtool. Usuário Grupo de …" at bounding box center [815, 305] width 209 height 518
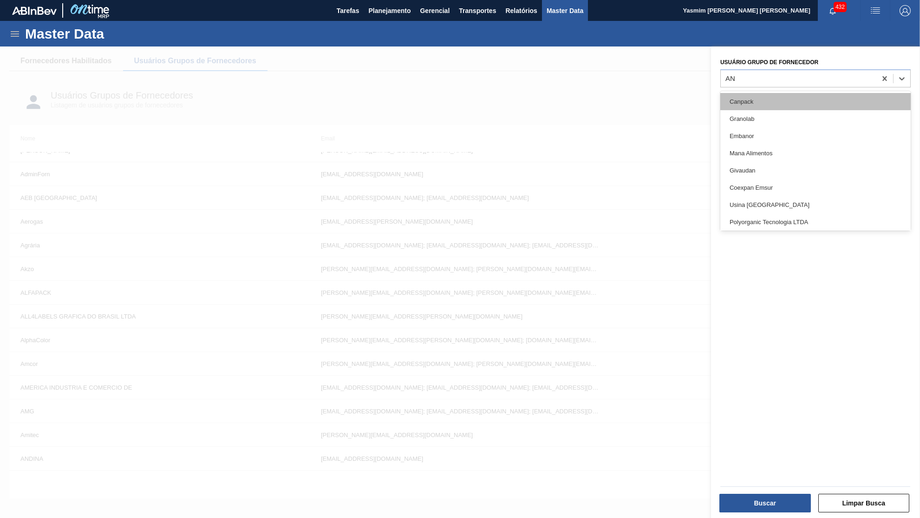
type Fornecedor "ANG"
click at [771, 104] on div "[PERSON_NAME] PRODUTOS DE EMBALAGENS" at bounding box center [816, 101] width 191 height 17
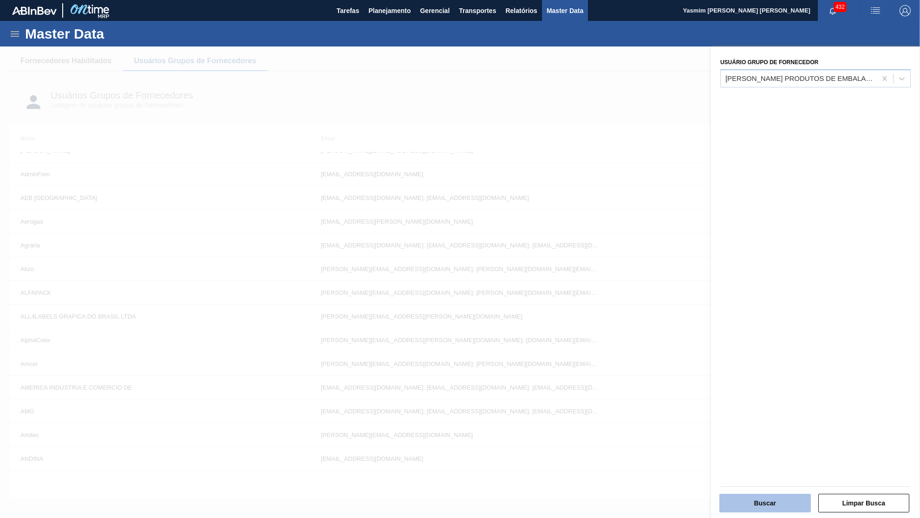
click at [784, 497] on button "Buscar" at bounding box center [766, 502] width 92 height 19
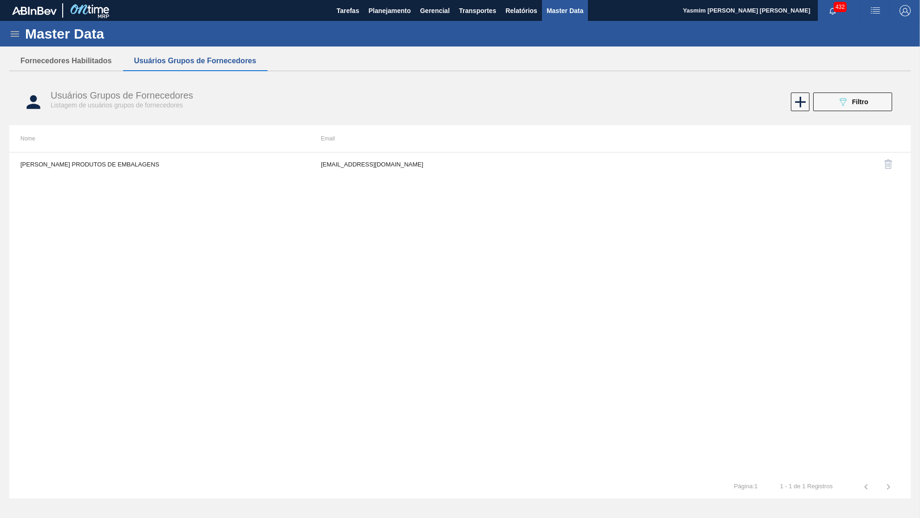
click at [794, 158] on div at bounding box center [761, 164] width 278 height 22
click at [431, 172] on td "[EMAIL_ADDRESS][DOMAIN_NAME]" at bounding box center [460, 163] width 301 height 23
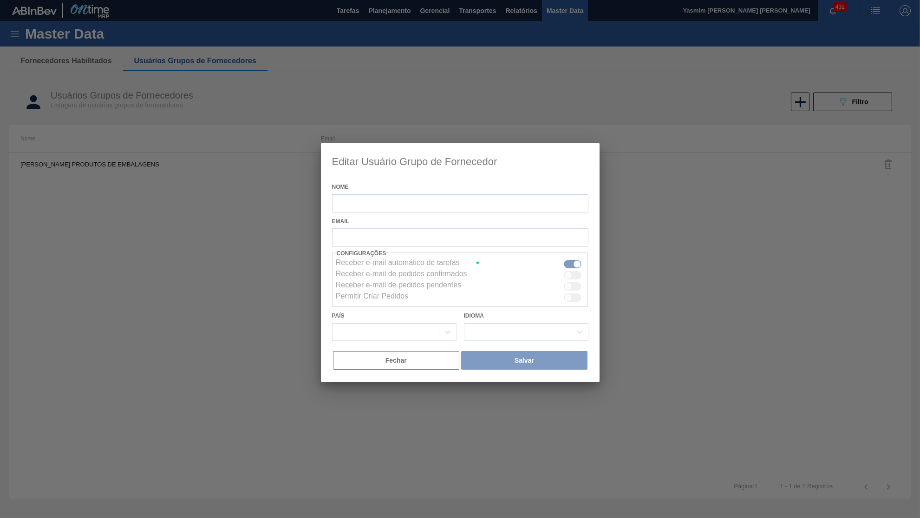
type input "[PERSON_NAME] PRODUTOS DE EMBALAGENS"
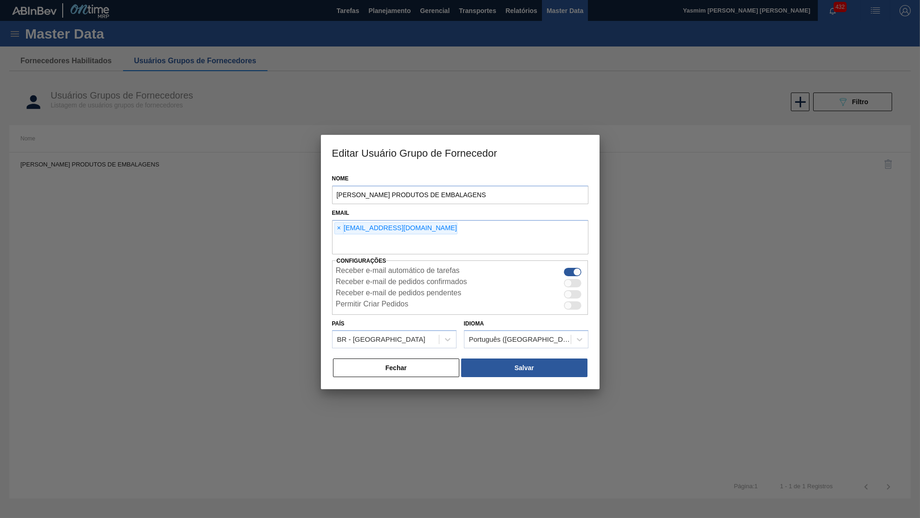
click at [567, 301] on div at bounding box center [569, 305] width 8 height 8
checkbox input "true"
click at [583, 277] on div "Receber e-mail de pedidos confirmados" at bounding box center [460, 282] width 249 height 11
click at [566, 279] on div at bounding box center [569, 283] width 8 height 8
checkbox input "true"
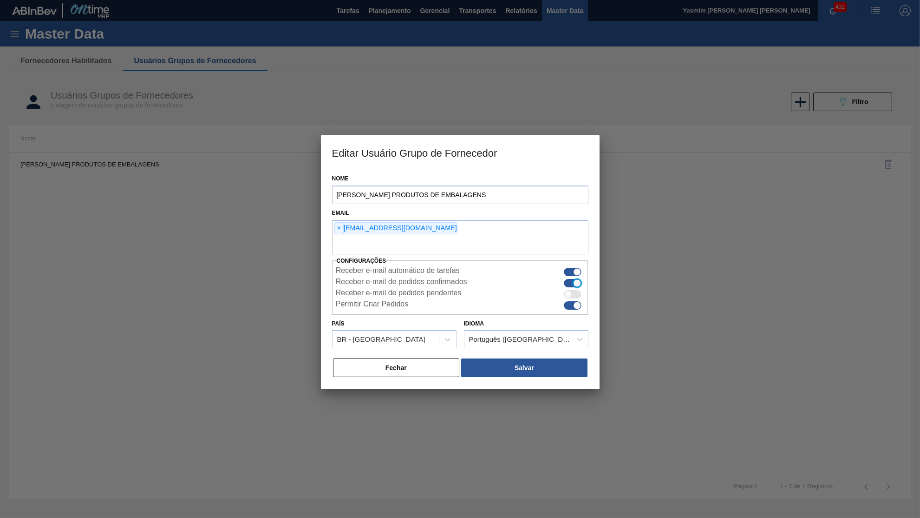
click at [570, 290] on div at bounding box center [569, 294] width 8 height 8
checkbox input "true"
click at [549, 358] on button "Salvar" at bounding box center [524, 367] width 126 height 19
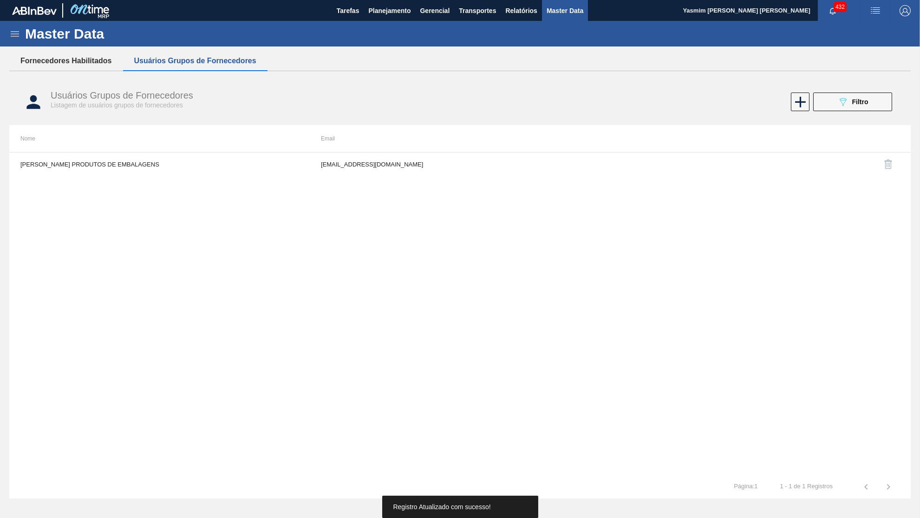
click at [68, 70] on button "Fornecedores Habilitados" at bounding box center [66, 61] width 114 height 20
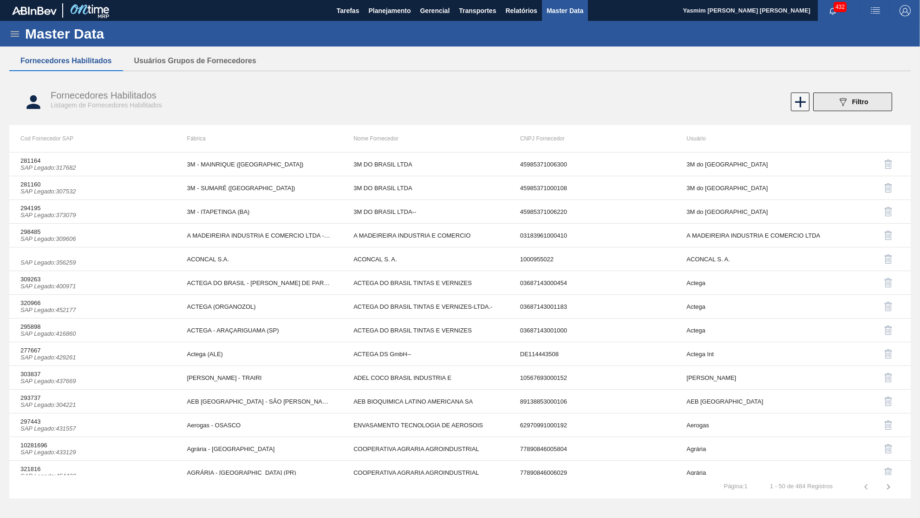
click at [869, 103] on button "089F7B8B-B2A5-4AFE-B5C0-19BA573D28AC Filtro" at bounding box center [853, 101] width 79 height 19
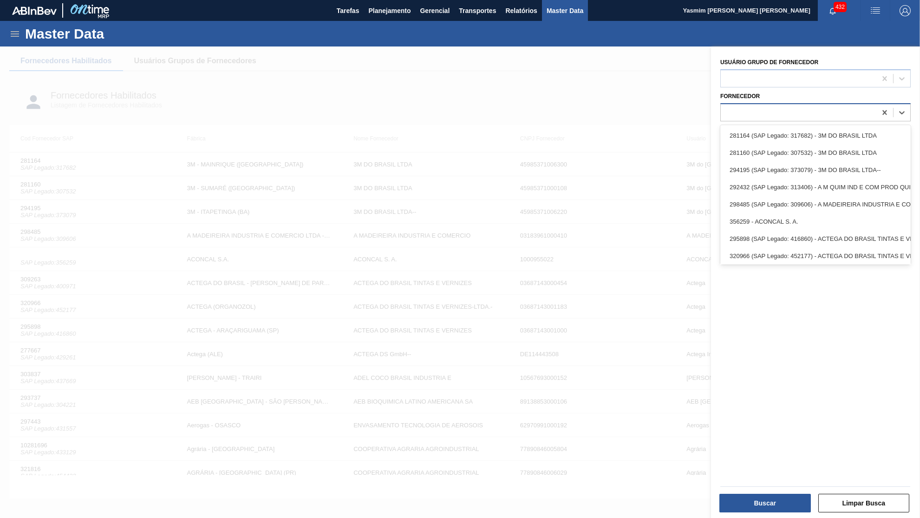
click at [810, 111] on div at bounding box center [799, 111] width 156 height 13
paste input "334628"
type input "334628"
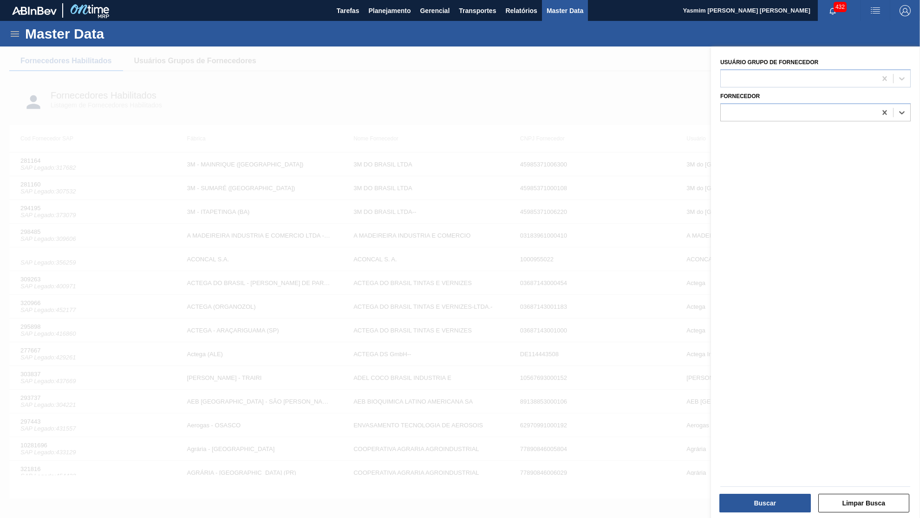
drag, startPoint x: 756, startPoint y: 107, endPoint x: 710, endPoint y: 100, distance: 46.5
click at [711, 100] on div "089F7B8B-B2A5-4AFE-B5C0-19BA573D28AC Created with sketchtool. Usuário Grupo de …" at bounding box center [815, 305] width 209 height 518
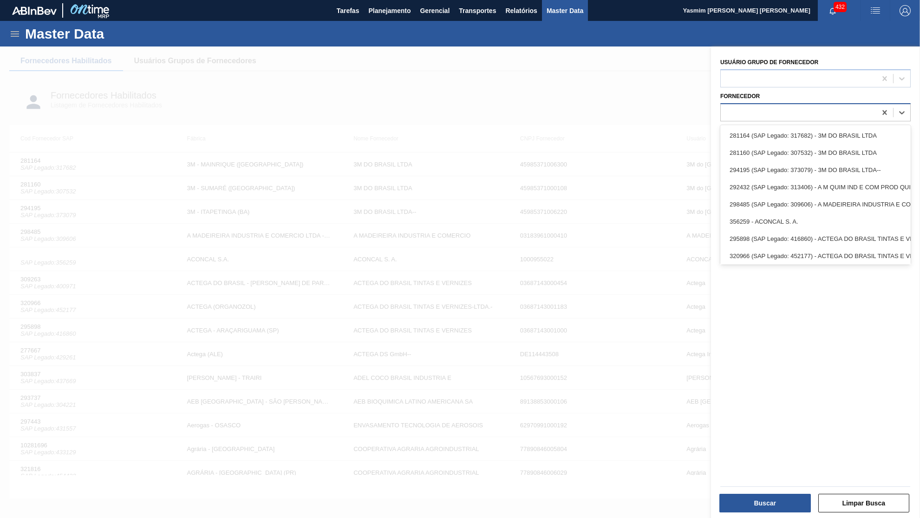
click at [737, 110] on div at bounding box center [799, 111] width 156 height 13
paste input "334628"
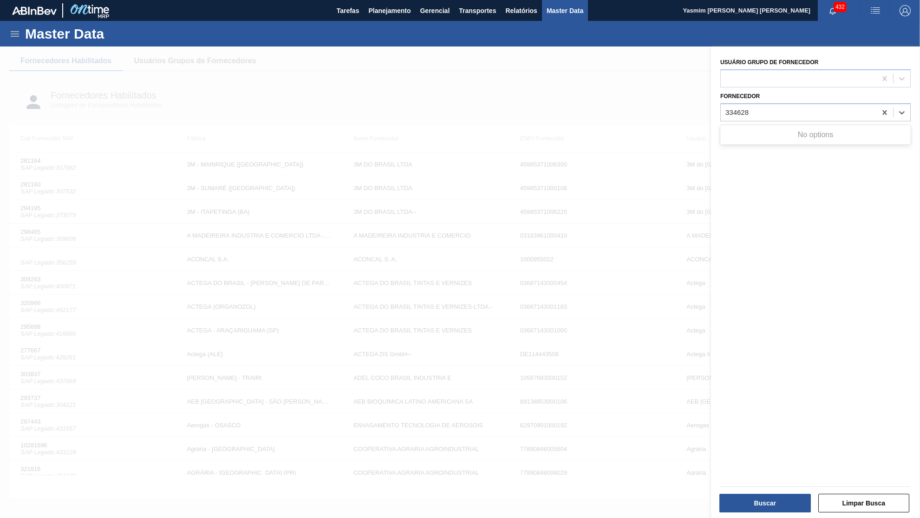
type input "334628"
click at [771, 95] on div "Fornecedor Select is focused ,type to refine list, press Down to open the menu," at bounding box center [816, 106] width 191 height 32
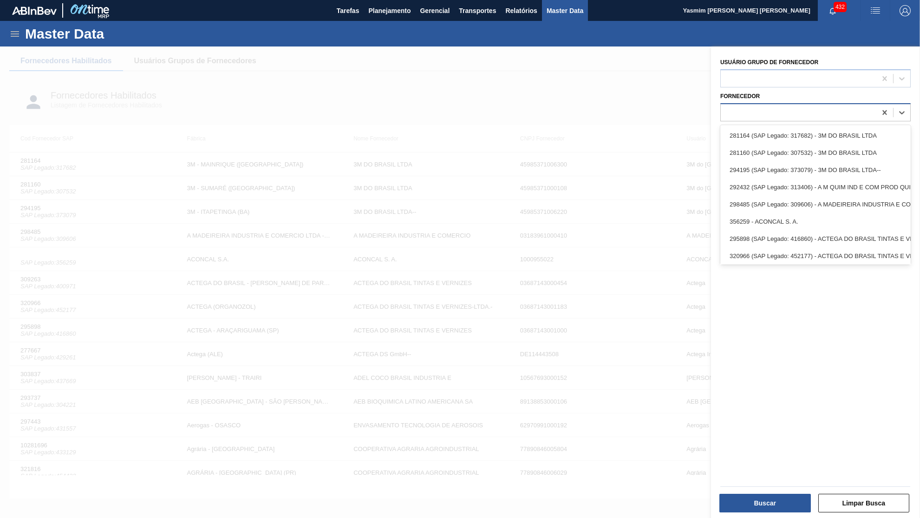
click at [731, 115] on div at bounding box center [816, 112] width 191 height 18
paste input "334628"
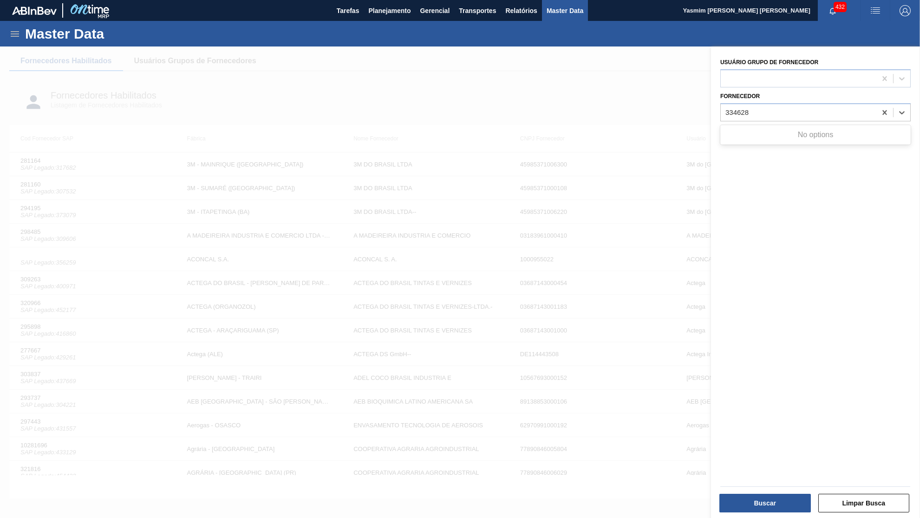
type input "334628"
click at [482, 165] on div at bounding box center [460, 305] width 920 height 518
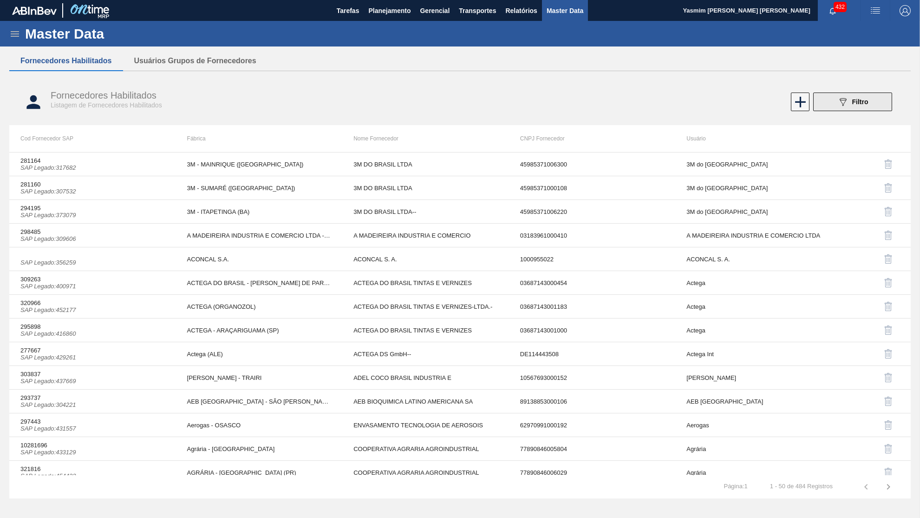
click at [837, 107] on button "089F7B8B-B2A5-4AFE-B5C0-19BA573D28AC Filtro" at bounding box center [853, 101] width 79 height 19
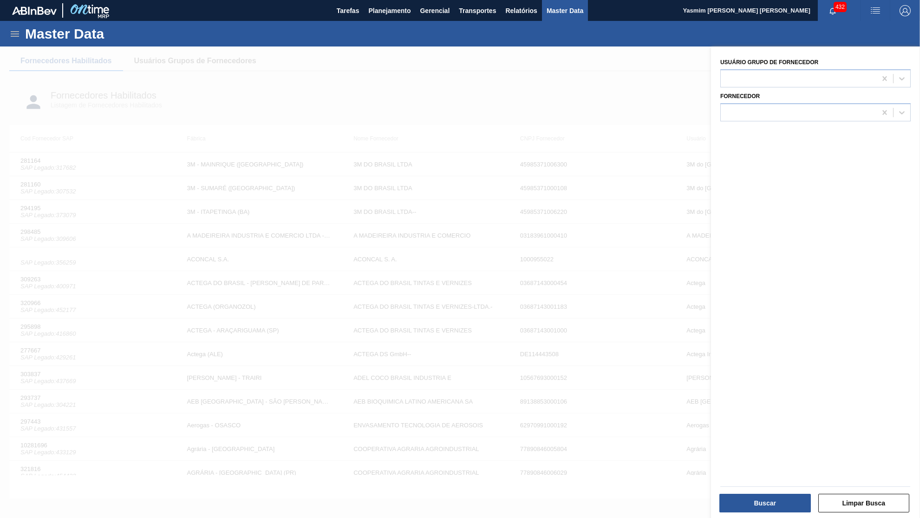
click at [554, 135] on div at bounding box center [460, 305] width 920 height 518
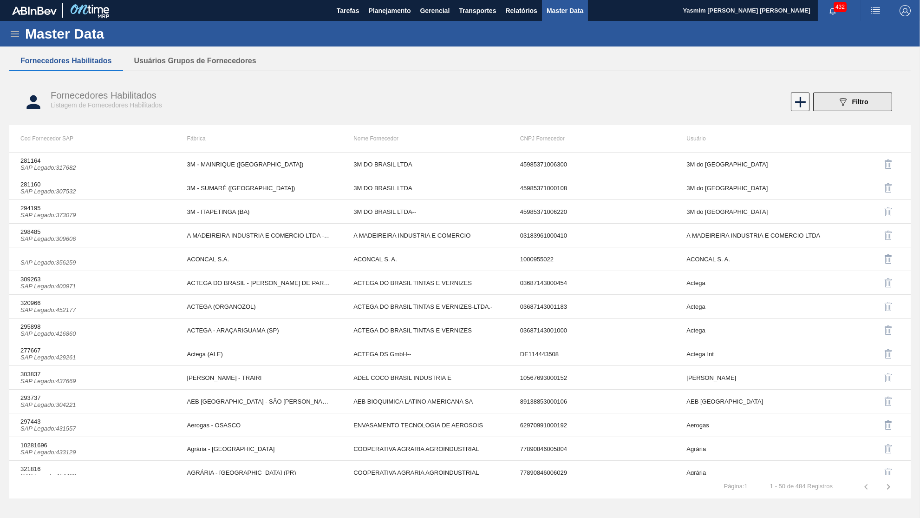
click at [860, 111] on button "089F7B8B-B2A5-4AFE-B5C0-19BA573D28AC Filtro" at bounding box center [853, 101] width 79 height 19
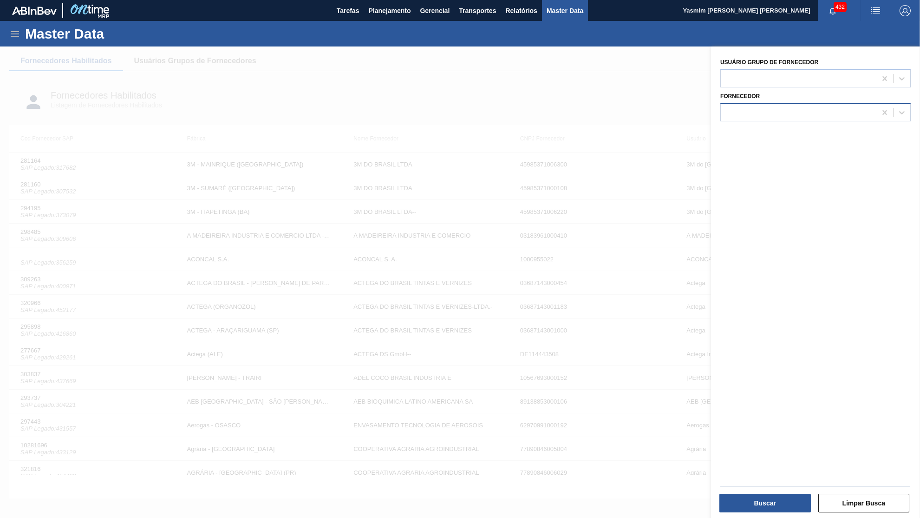
click at [776, 114] on div at bounding box center [799, 111] width 156 height 13
type input "ANG"
click at [412, 262] on div at bounding box center [460, 305] width 920 height 518
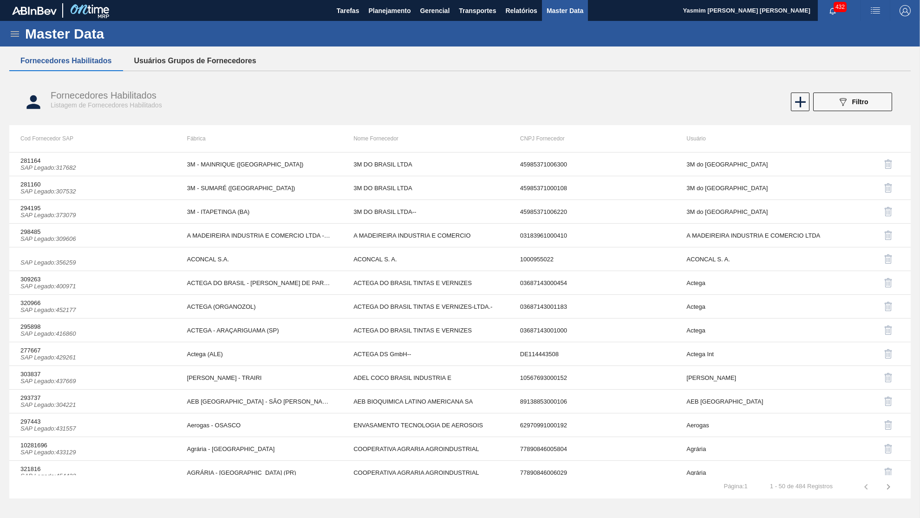
click at [152, 59] on button "Usuários Grupos de Fornecedores" at bounding box center [195, 61] width 145 height 20
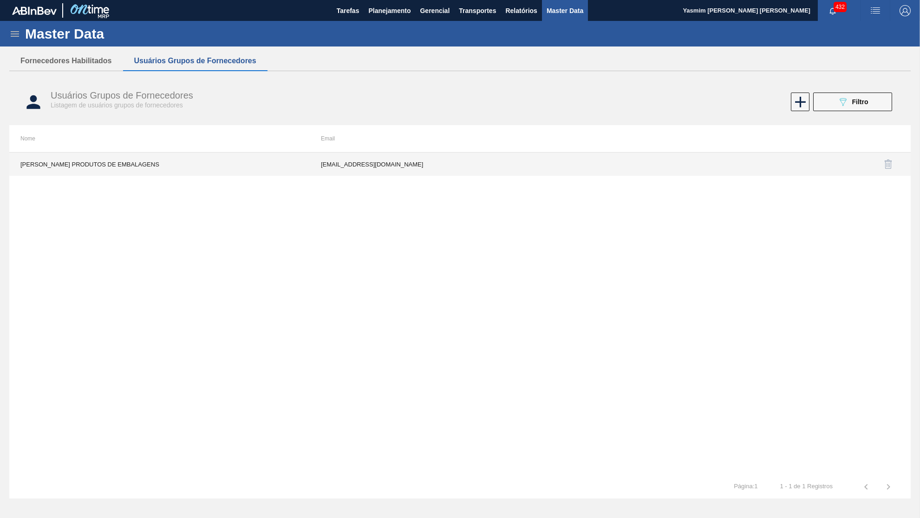
click at [513, 167] on td "[EMAIL_ADDRESS][DOMAIN_NAME]" at bounding box center [460, 163] width 301 height 23
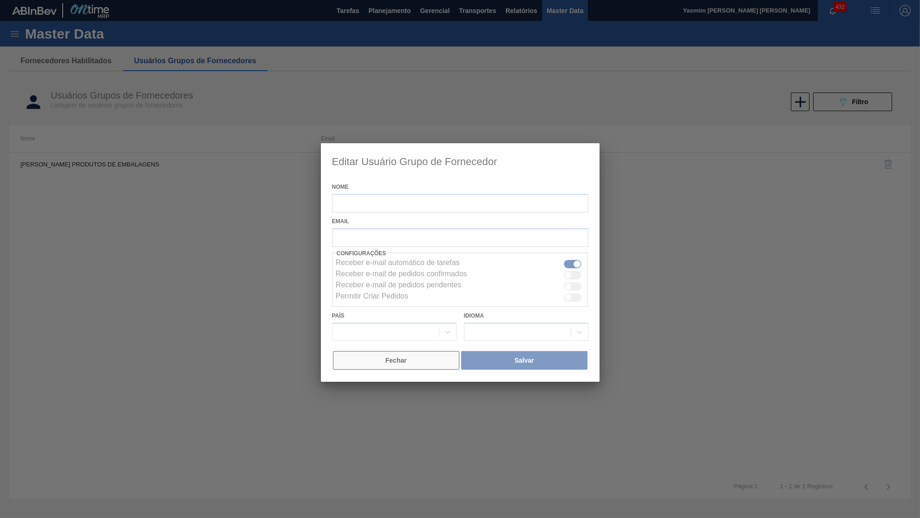
type input "[PERSON_NAME] PRODUTOS DE EMBALAGENS"
checkbox input "true"
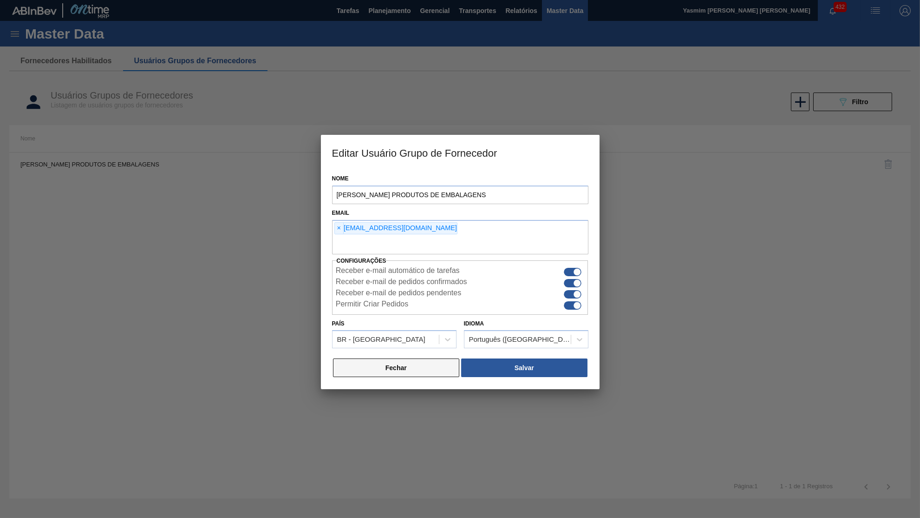
click at [410, 358] on button "Fechar" at bounding box center [396, 367] width 127 height 19
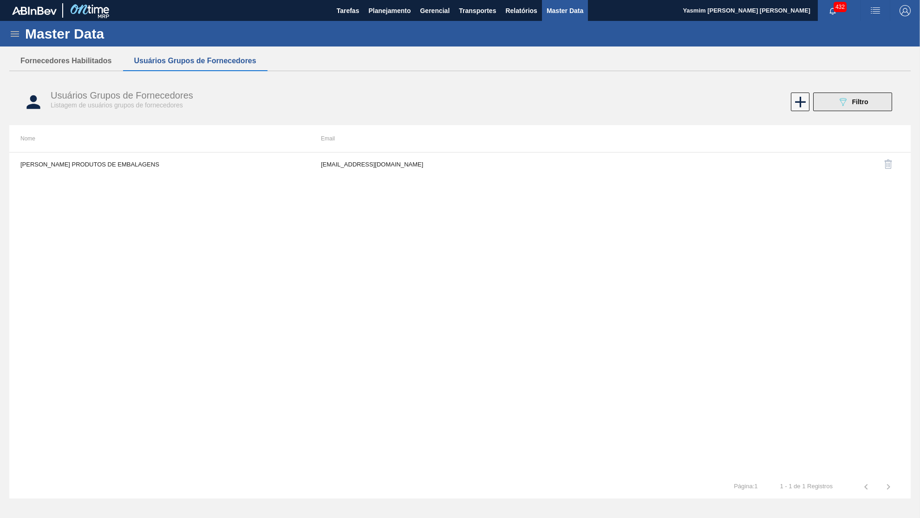
click at [856, 96] on button "089F7B8B-B2A5-4AFE-B5C0-19BA573D28AC Filtro" at bounding box center [853, 101] width 79 height 19
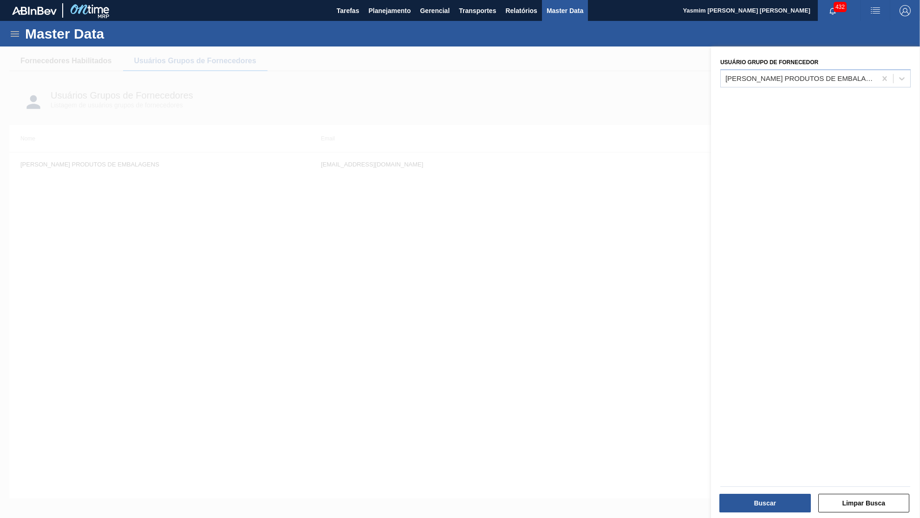
click at [466, 125] on div at bounding box center [460, 305] width 920 height 518
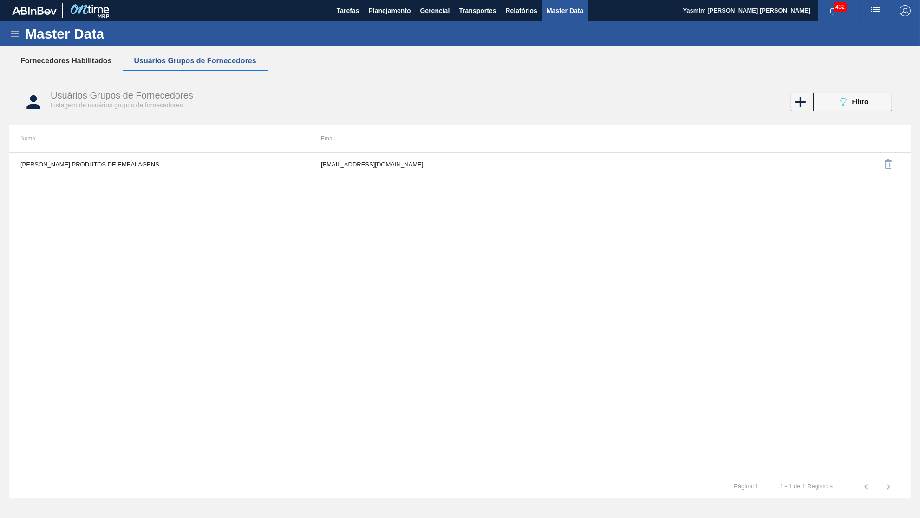
click at [115, 52] on button "Fornecedores Habilitados" at bounding box center [66, 61] width 114 height 20
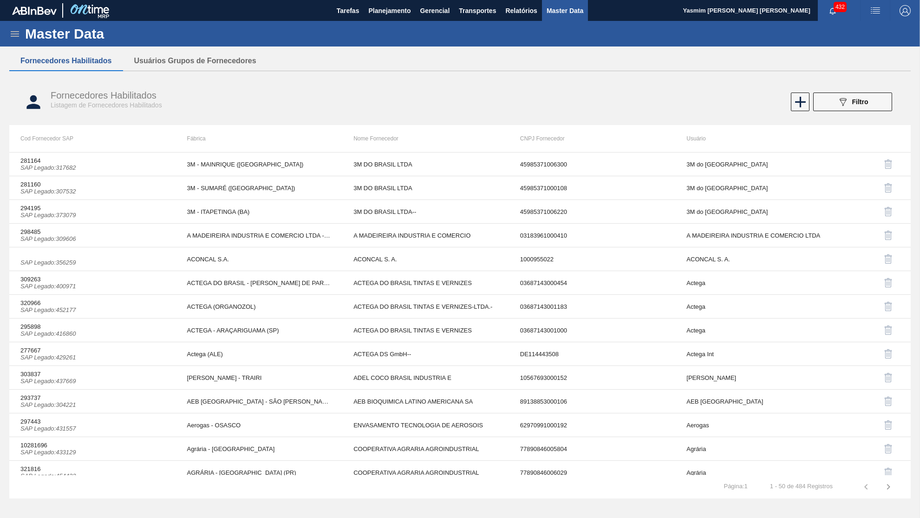
click at [802, 114] on div "Fornecedores Habilitados Listagem de Fornecedores Habilitados 089F7B8B-B2A5-4AF…" at bounding box center [460, 102] width 902 height 35
click at [798, 106] on icon at bounding box center [801, 102] width 18 height 18
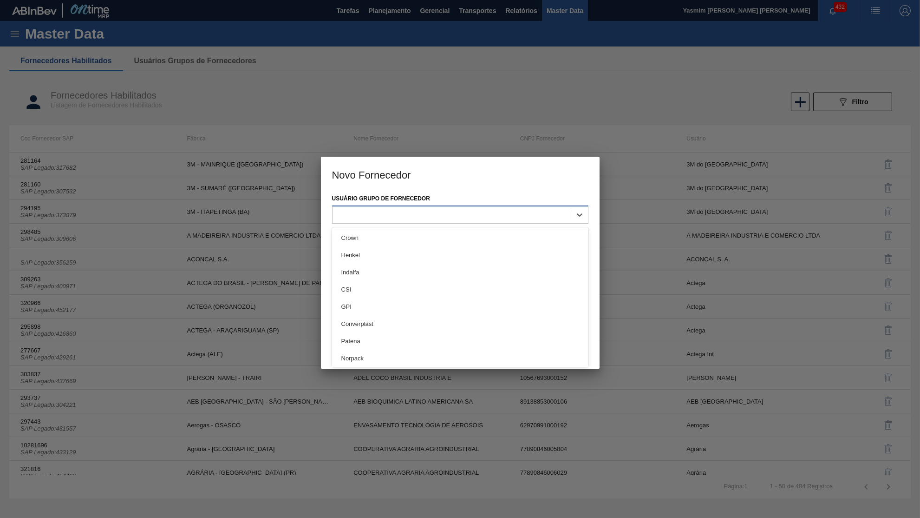
click at [394, 208] on div at bounding box center [452, 214] width 238 height 13
type Fornecedor "ANG"
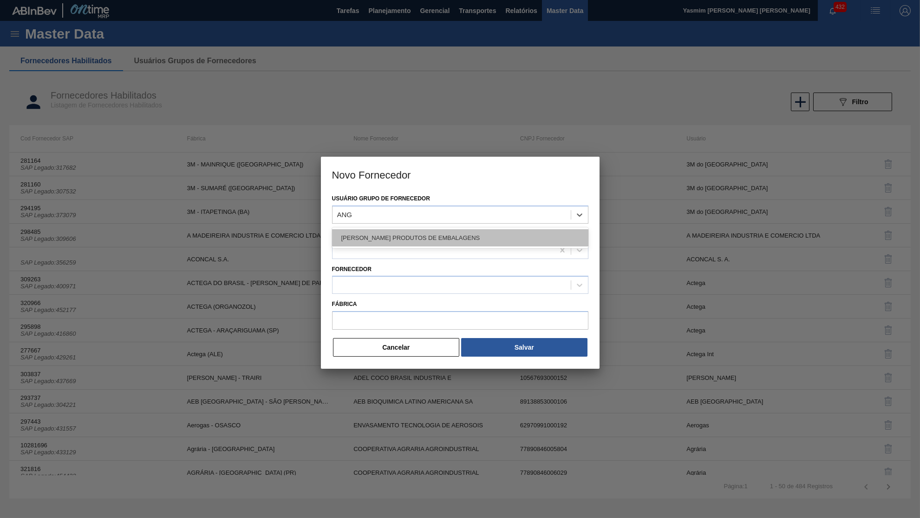
click at [388, 234] on div "[PERSON_NAME] PRODUTOS DE EMBALAGENS" at bounding box center [460, 237] width 256 height 17
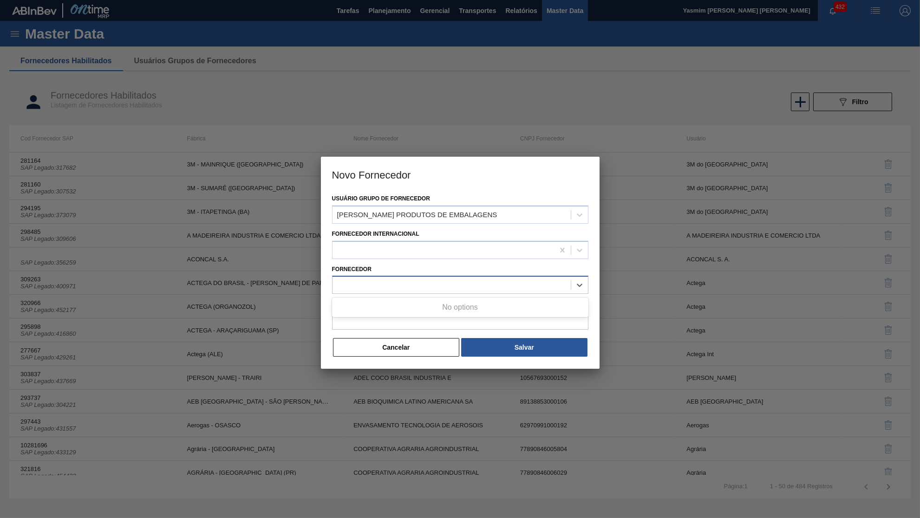
click at [368, 278] on div at bounding box center [452, 284] width 238 height 13
click at [383, 263] on div "Fornecedor" at bounding box center [460, 279] width 256 height 32
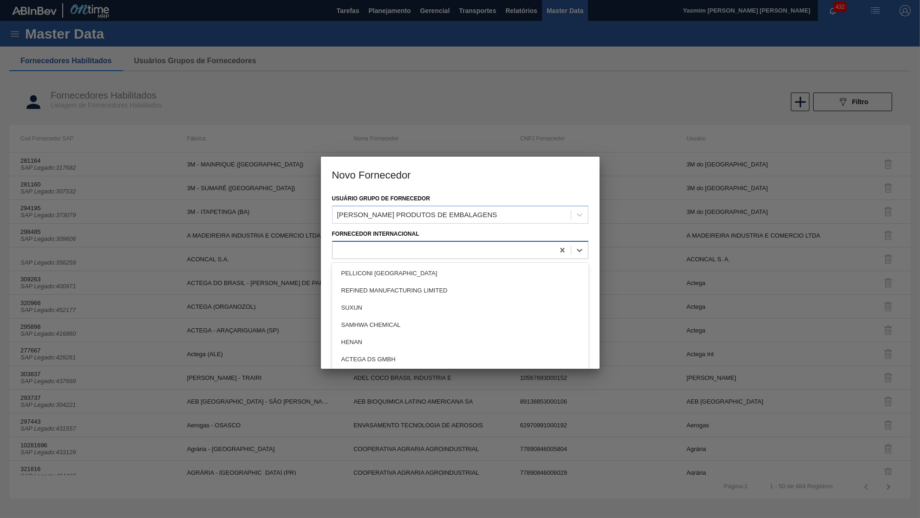
click at [388, 245] on div at bounding box center [444, 249] width 222 height 13
type Internacional "BR"
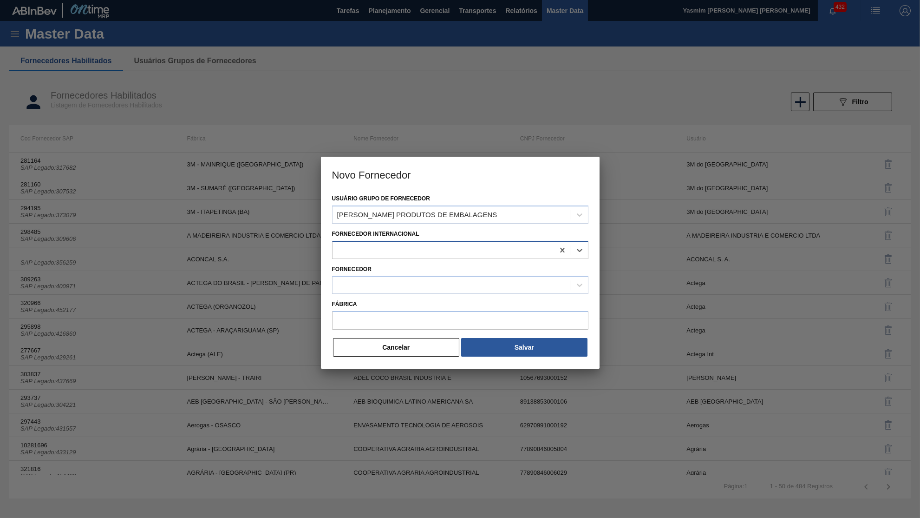
drag, startPoint x: 387, startPoint y: 246, endPoint x: 351, endPoint y: 247, distance: 35.8
click at [351, 247] on div at bounding box center [444, 249] width 222 height 13
click at [374, 278] on div at bounding box center [452, 284] width 238 height 13
paste input "334628"
type input "334628"
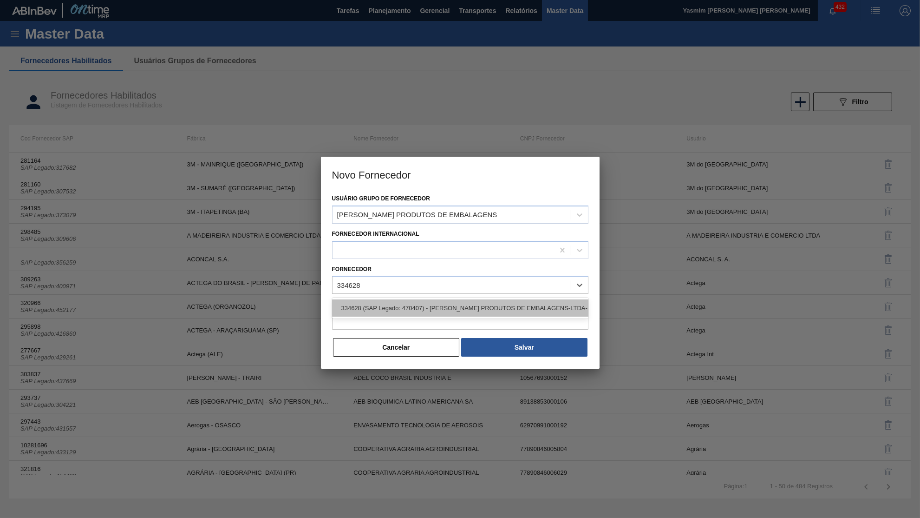
click at [402, 299] on div "334628 (SAP Legado: 470407) - [PERSON_NAME] PRODUTOS DE EMBALAGENS-LTDA- - 0570…" at bounding box center [460, 307] width 256 height 17
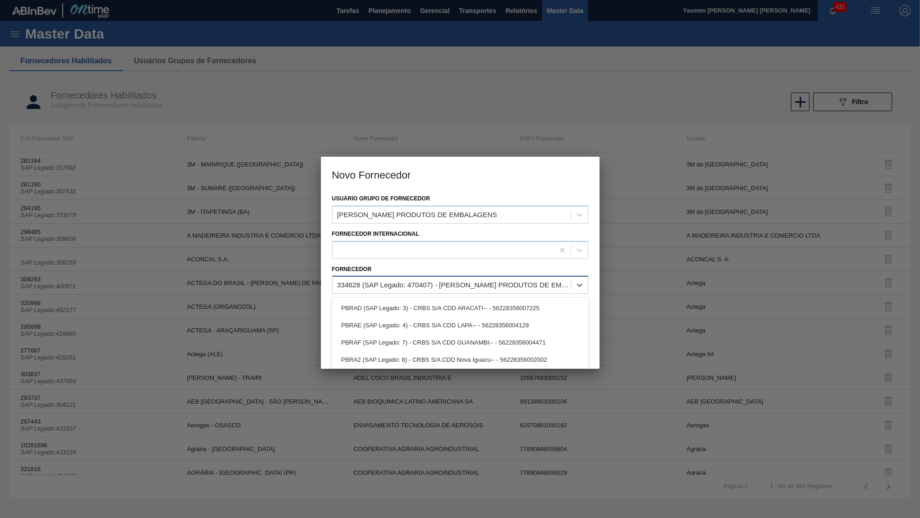
click at [418, 284] on div "334628 (SAP Legado: 470407) - [PERSON_NAME] PRODUTOS DE EMBALAGENS-LTDA- - 0570…" at bounding box center [452, 284] width 238 height 13
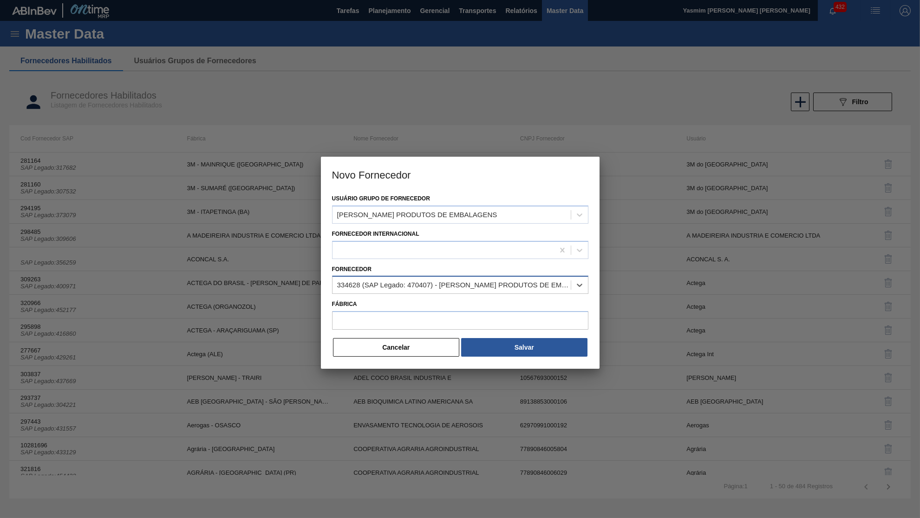
drag, startPoint x: 406, startPoint y: 279, endPoint x: 424, endPoint y: 283, distance: 18.6
click at [424, 283] on div "334628 (SAP Legado: 470407) - [PERSON_NAME] PRODUTOS DE EMBALAGENS-LTDA- - 0570…" at bounding box center [454, 285] width 235 height 8
click at [418, 311] on input "Fábrica" at bounding box center [460, 320] width 256 height 19
click at [418, 316] on input "Fábrica" at bounding box center [460, 320] width 256 height 19
type input "j"
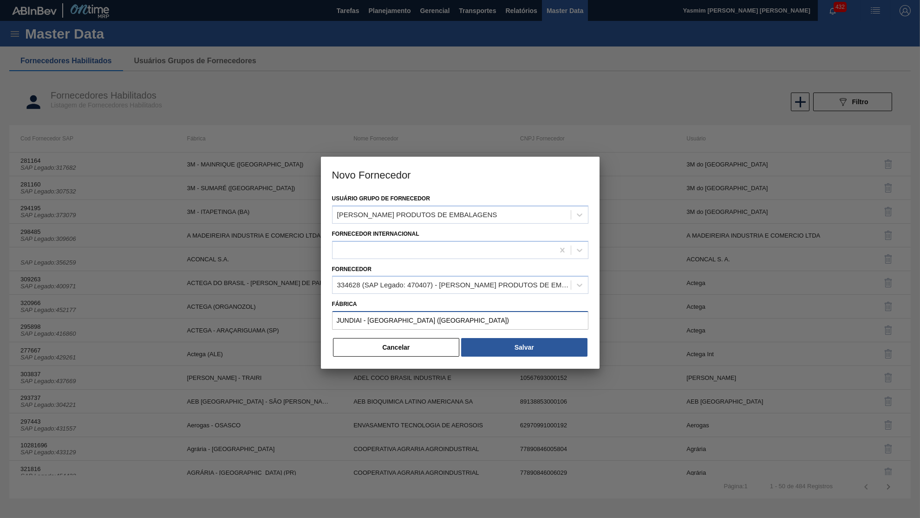
click at [505, 319] on input "JUNDIAI - [GEOGRAPHIC_DATA] ([GEOGRAPHIC_DATA])" at bounding box center [460, 320] width 256 height 19
type input "JUNDIAI - [GEOGRAPHIC_DATA] ([GEOGRAPHIC_DATA])"
click at [520, 338] on button "Salvar" at bounding box center [524, 347] width 126 height 19
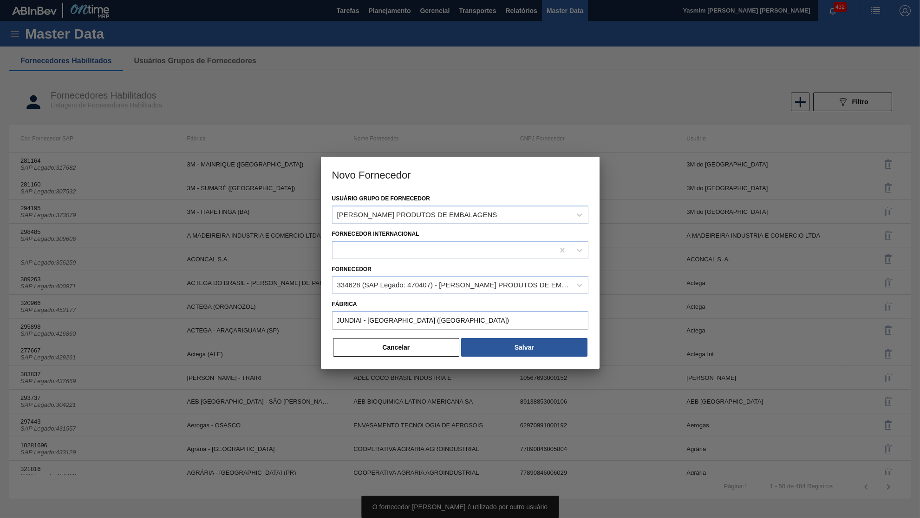
click at [501, 333] on div at bounding box center [460, 335] width 256 height 4
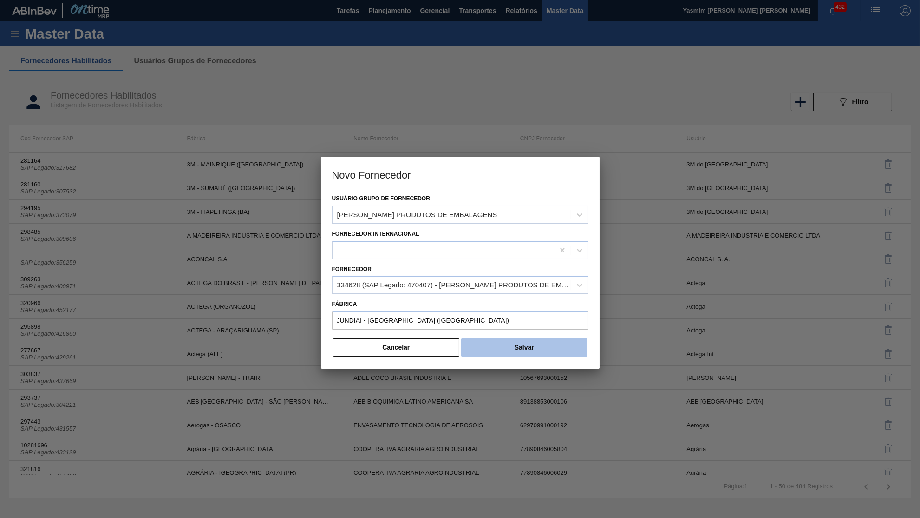
click at [511, 338] on button "Salvar" at bounding box center [524, 347] width 126 height 19
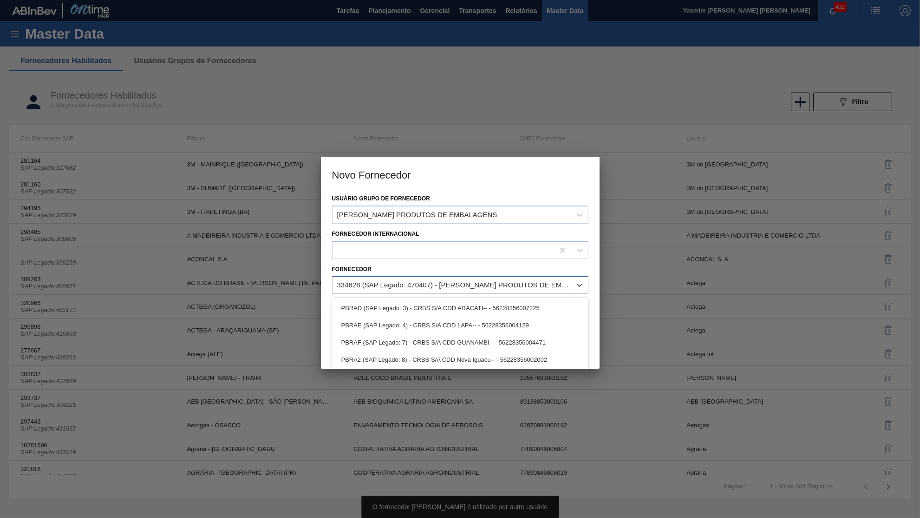
drag, startPoint x: 410, startPoint y: 283, endPoint x: 430, endPoint y: 285, distance: 20.1
click at [430, 285] on div "334628 (SAP Legado: 470407) - [PERSON_NAME] PRODUTOS DE EMBALAGENS-LTDA- - 0570…" at bounding box center [452, 284] width 238 height 13
click at [435, 254] on div at bounding box center [460, 250] width 256 height 18
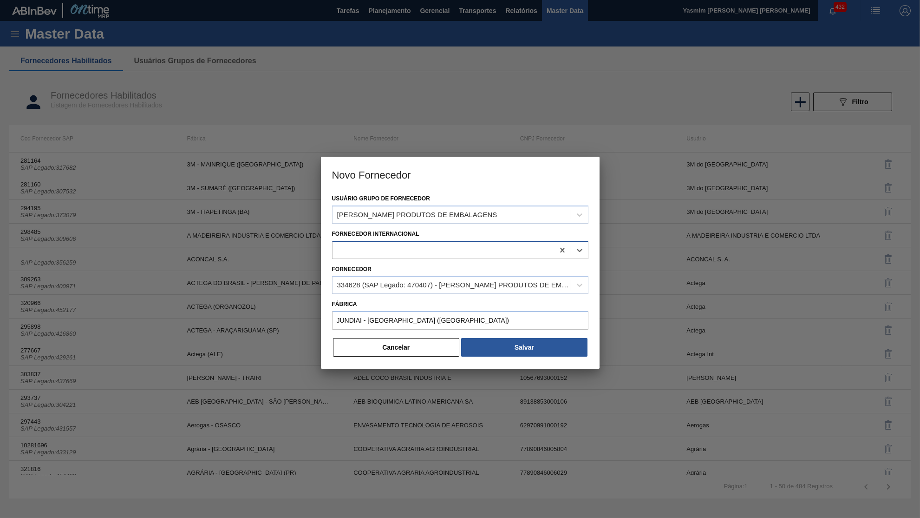
click at [440, 243] on div at bounding box center [444, 249] width 222 height 13
click at [435, 338] on button "Cancelar" at bounding box center [396, 347] width 127 height 19
